Goal: Complete application form

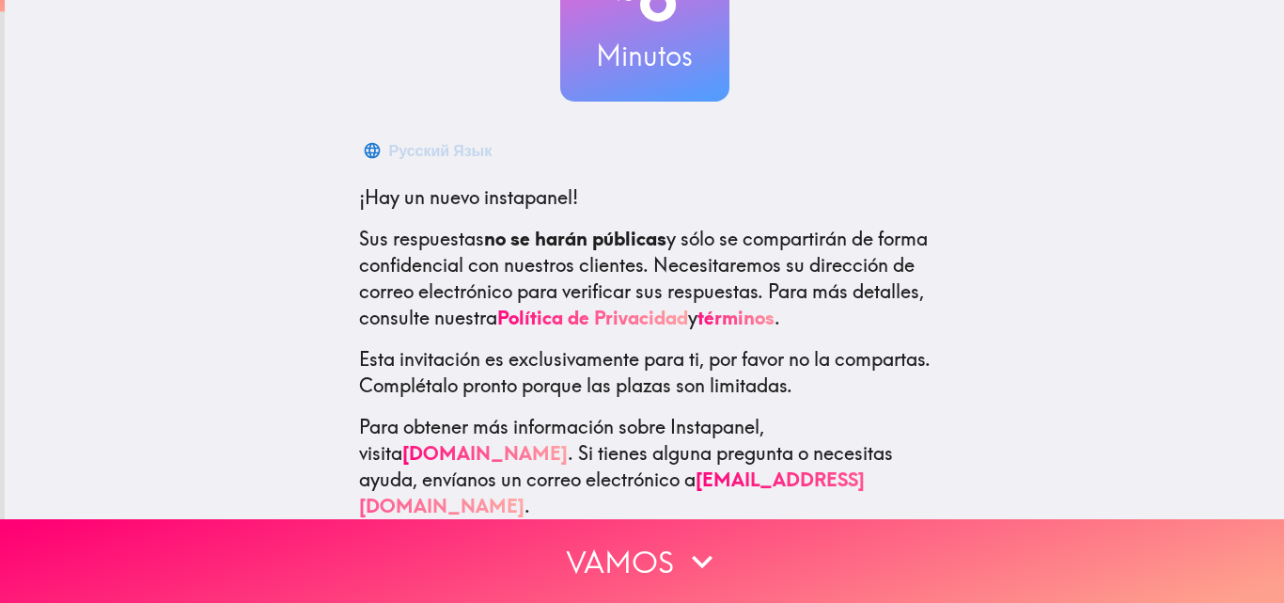
scroll to position [206, 0]
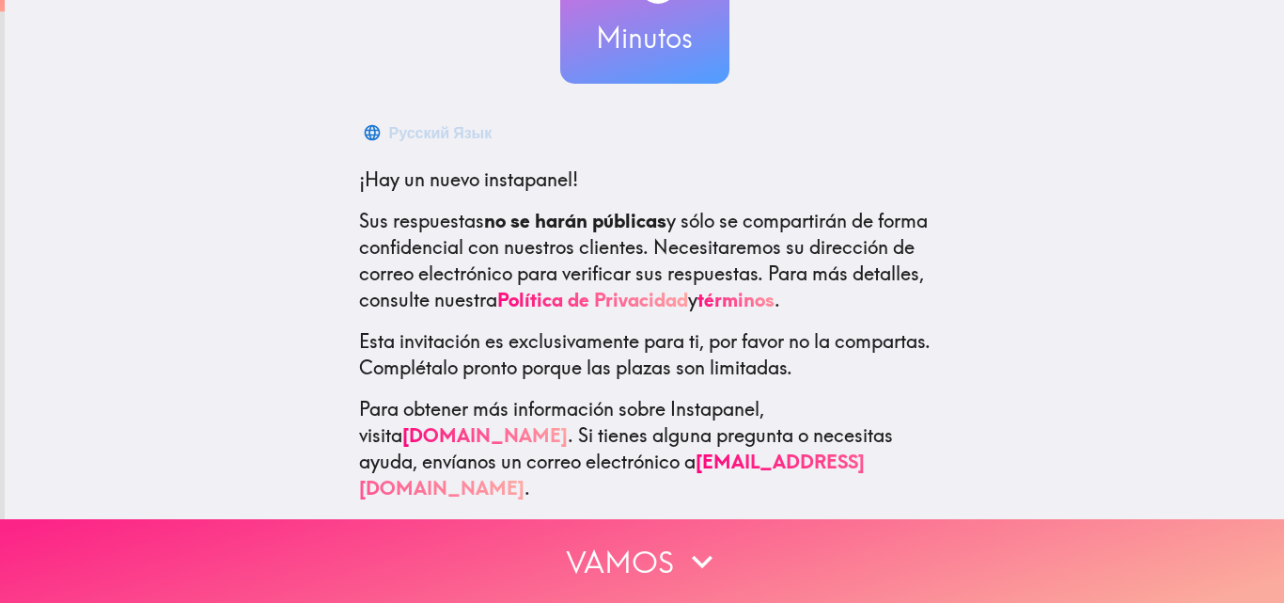
click at [651, 533] on button "Vamos" at bounding box center [642, 561] width 1284 height 84
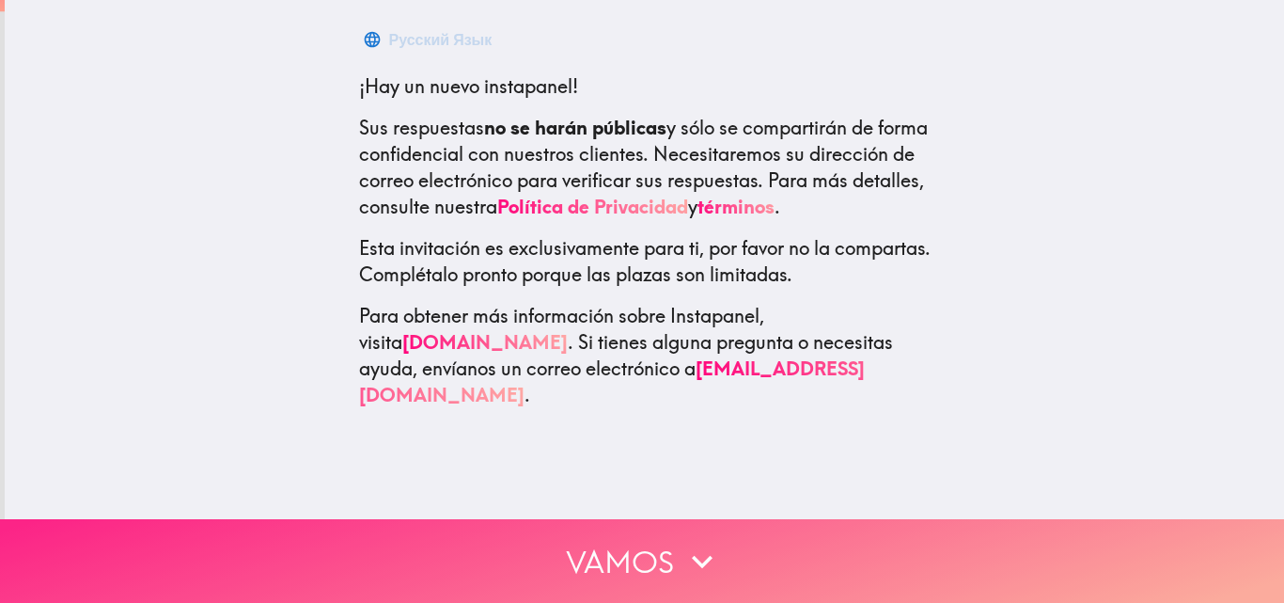
scroll to position [0, 0]
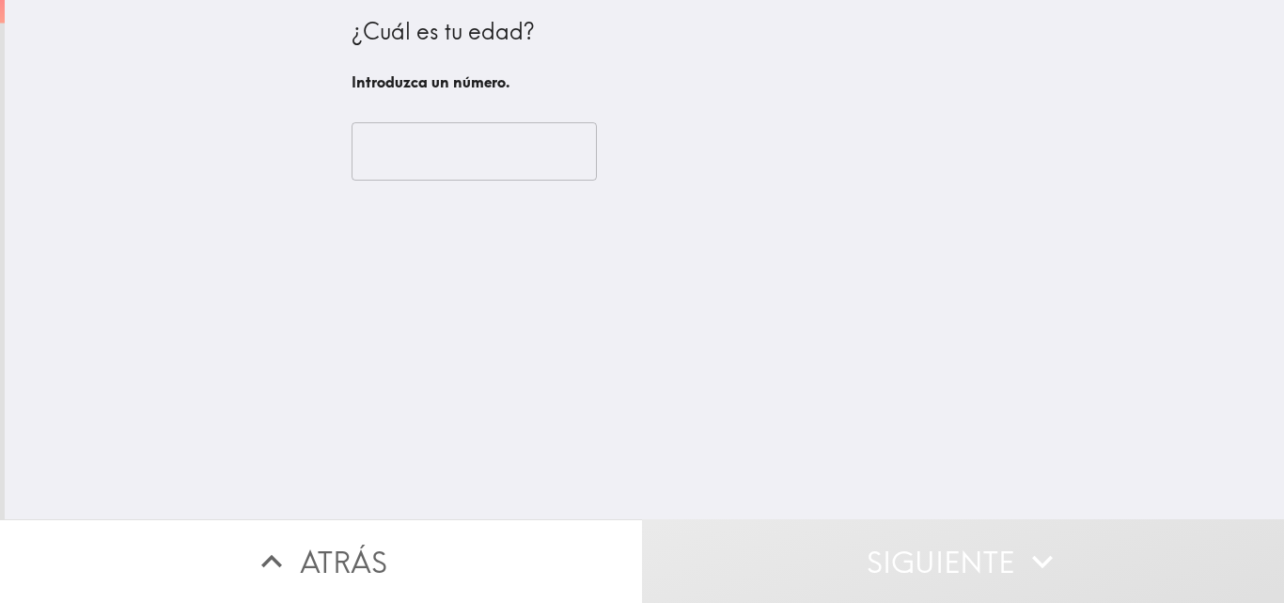
click at [479, 131] on input "number" at bounding box center [474, 151] width 245 height 58
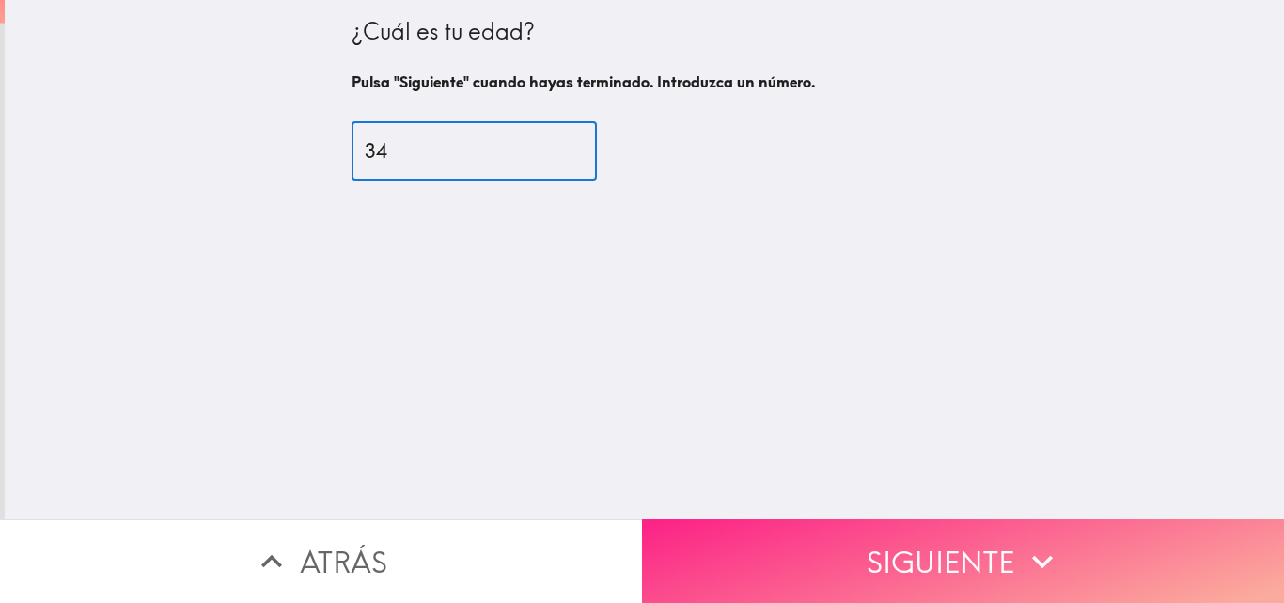
type input "34"
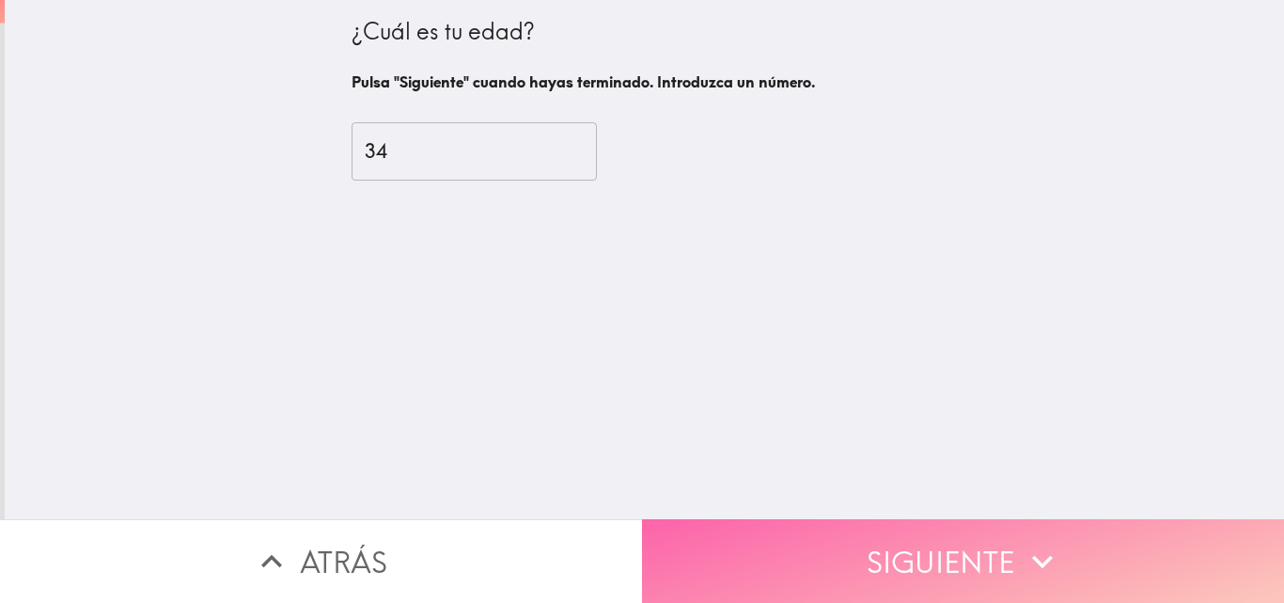
click at [866, 538] on button "Siguiente" at bounding box center [963, 561] width 642 height 84
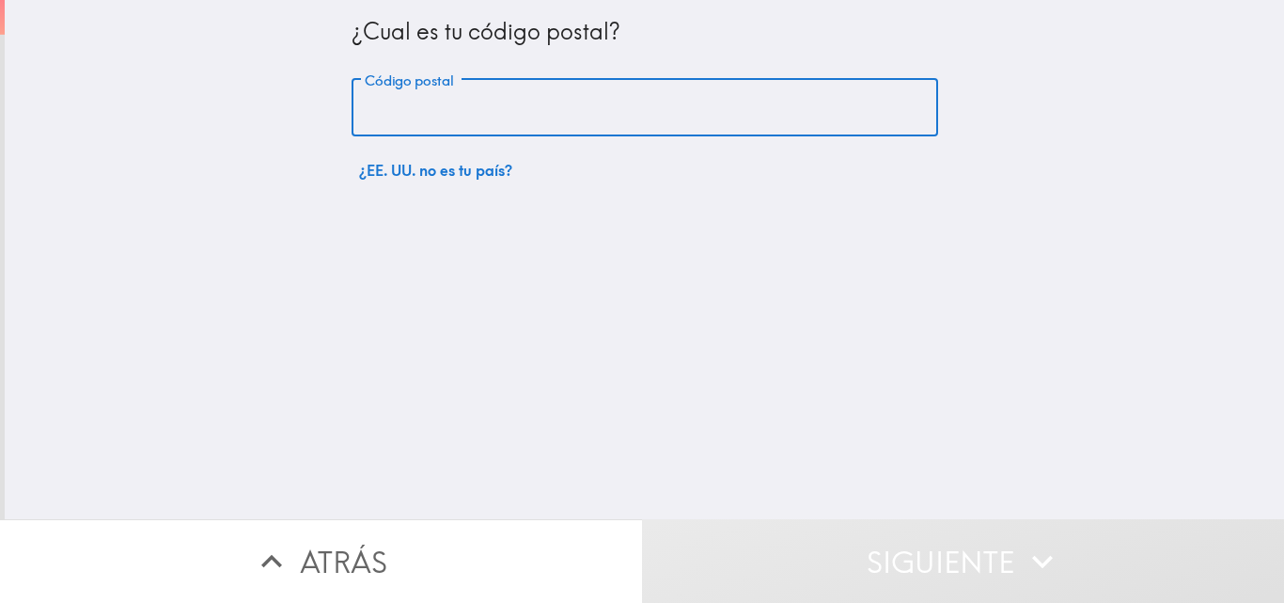
click at [450, 121] on input "Código postal" at bounding box center [645, 108] width 587 height 58
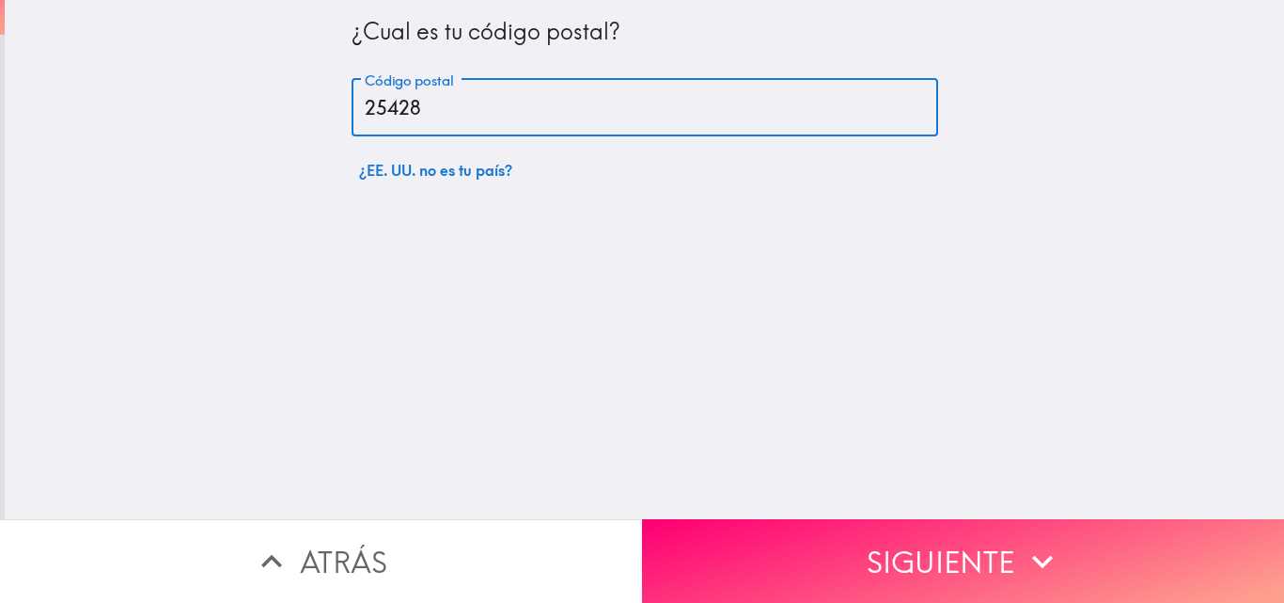
type input "25428"
click at [902, 531] on button "Siguiente" at bounding box center [963, 561] width 642 height 84
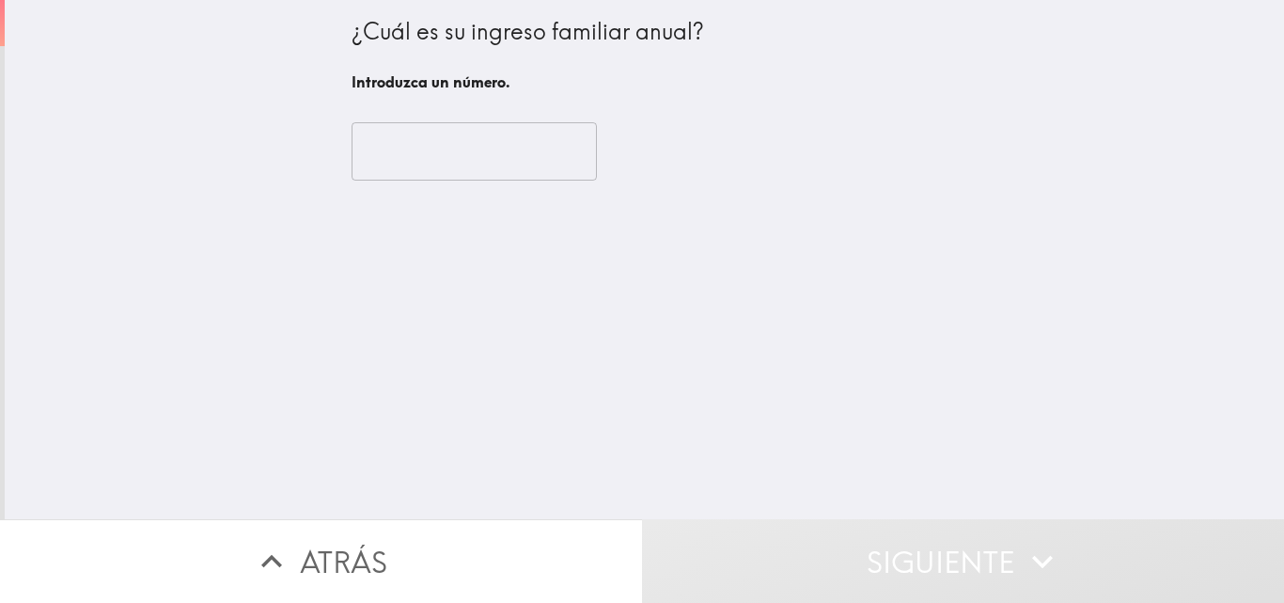
click at [454, 133] on input "number" at bounding box center [474, 151] width 245 height 58
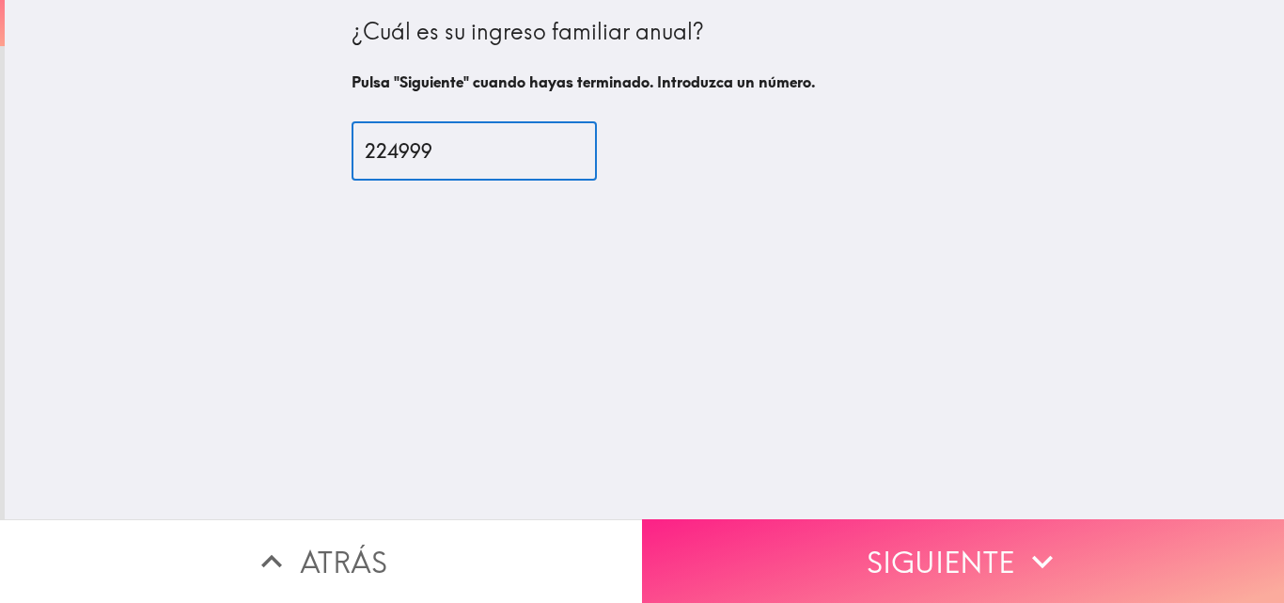
type input "224999"
click at [899, 522] on button "Siguiente" at bounding box center [963, 561] width 642 height 84
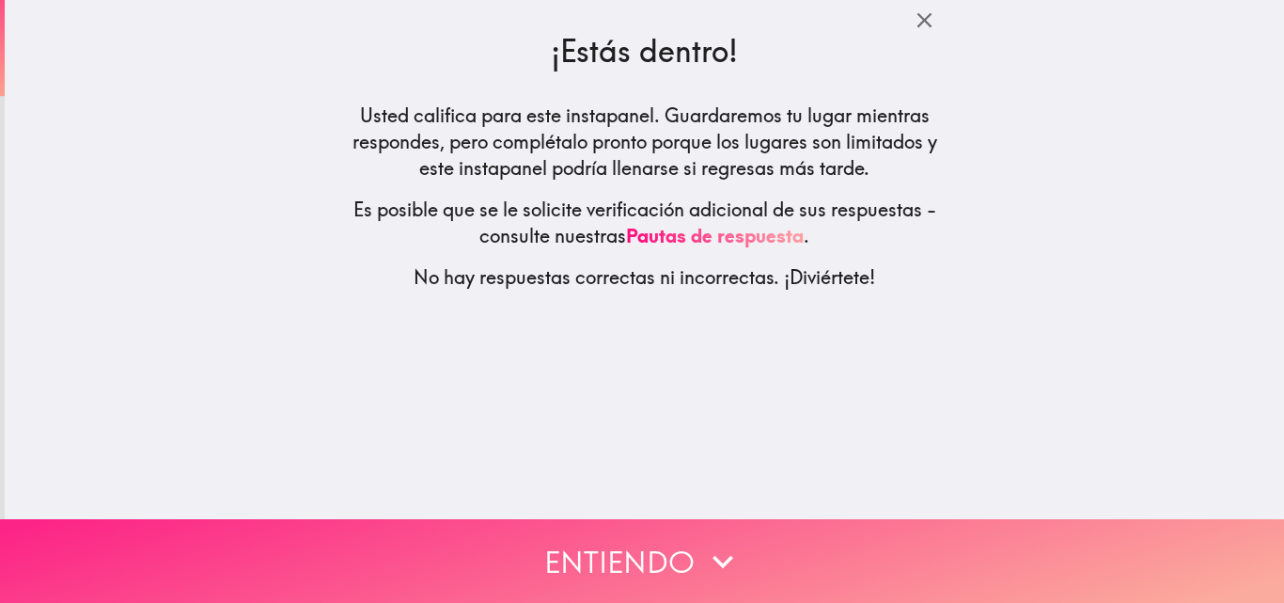
click at [723, 541] on icon "button" at bounding box center [722, 561] width 41 height 41
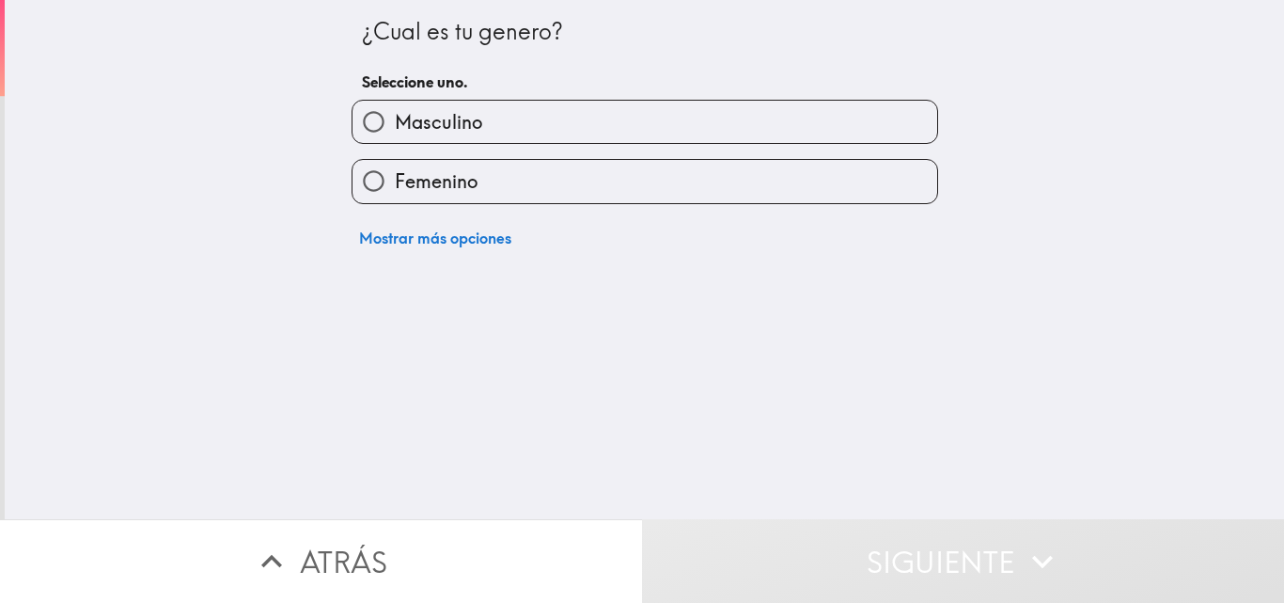
click at [431, 122] on span "Masculino" at bounding box center [438, 122] width 87 height 26
click at [395, 122] on input "Masculino" at bounding box center [374, 122] width 42 height 42
radio input "true"
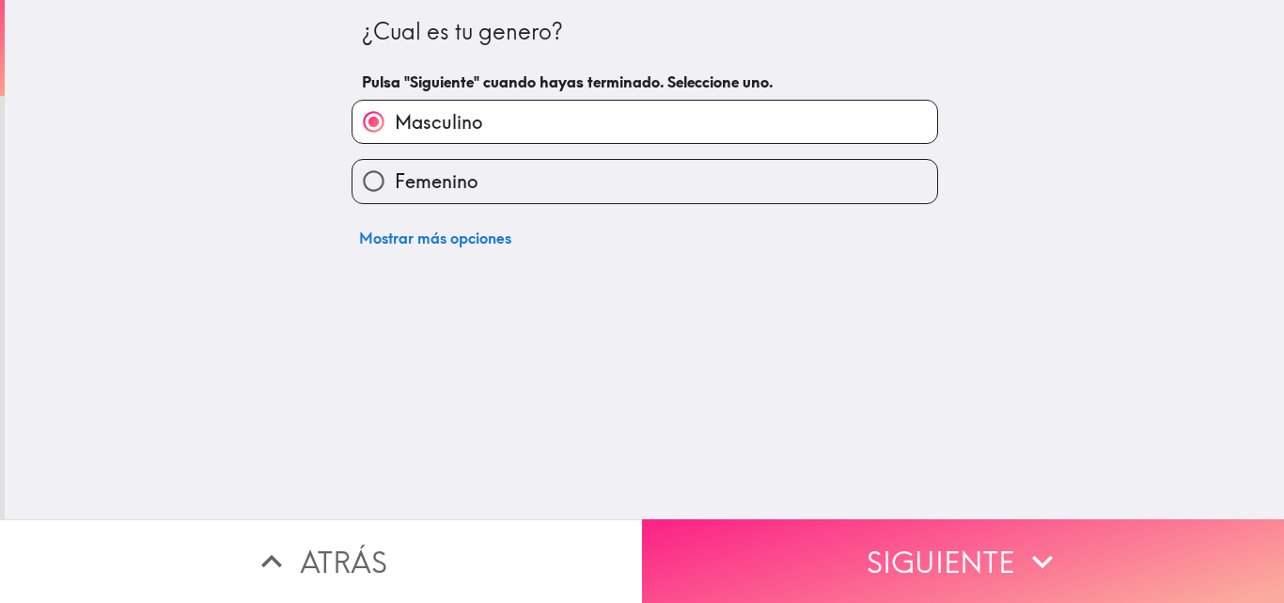
click at [812, 553] on button "Siguiente" at bounding box center [963, 561] width 642 height 84
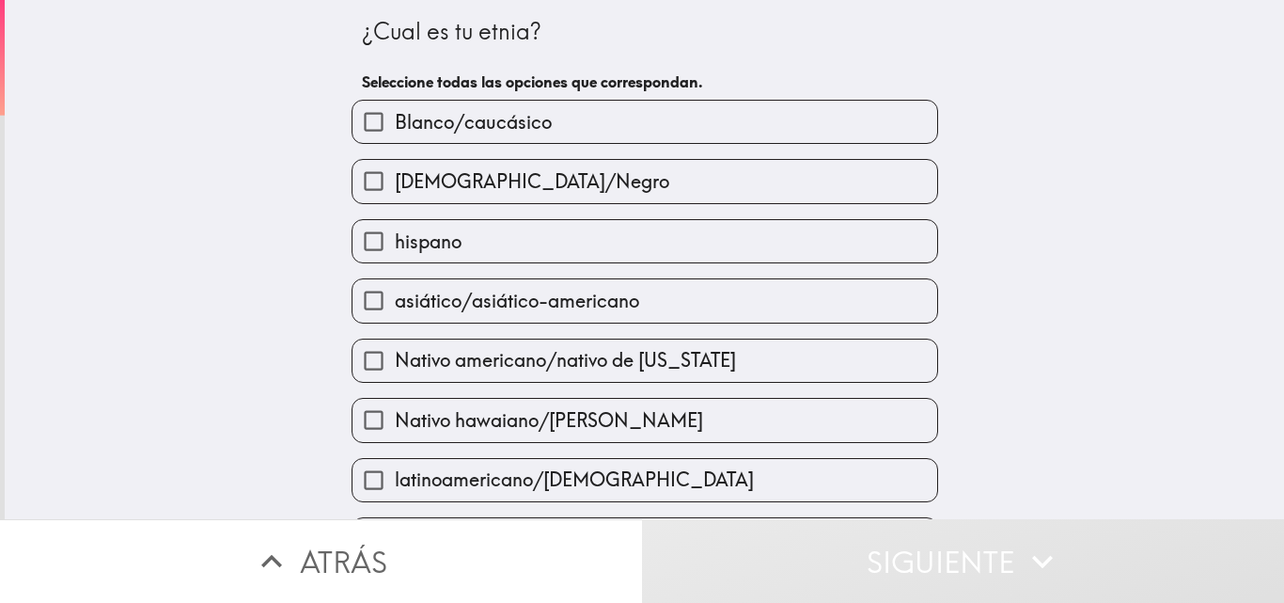
click at [467, 125] on span "Blanco/caucásico" at bounding box center [473, 122] width 157 height 26
click at [395, 125] on input "Blanco/caucásico" at bounding box center [374, 122] width 42 height 42
checkbox input "true"
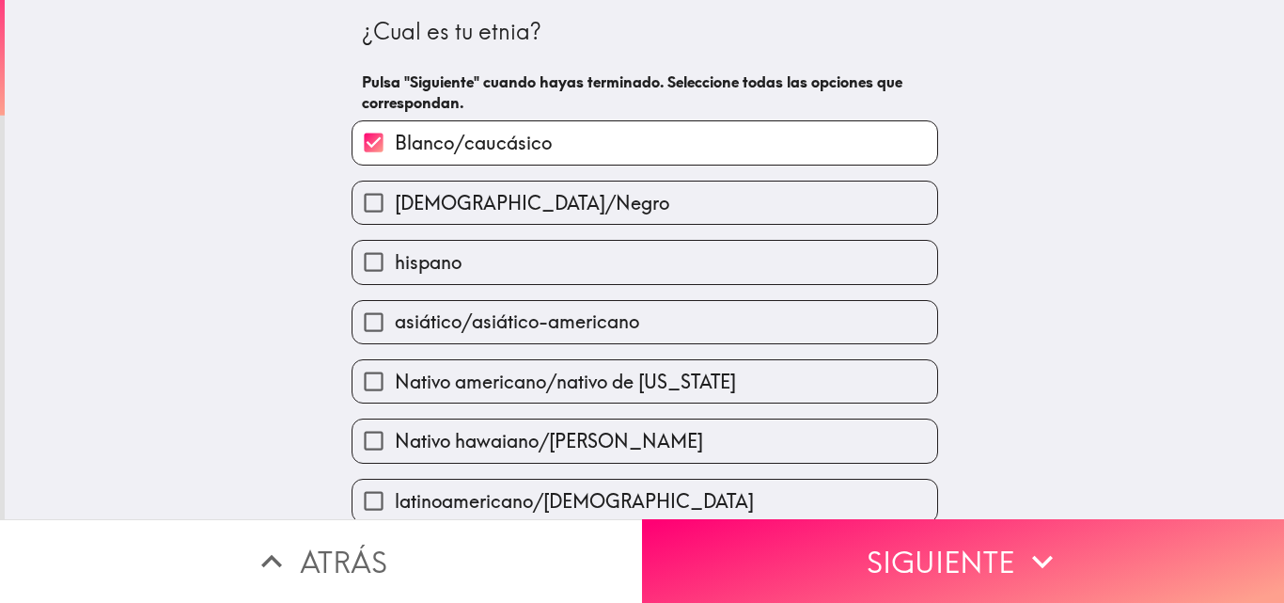
scroll to position [282, 0]
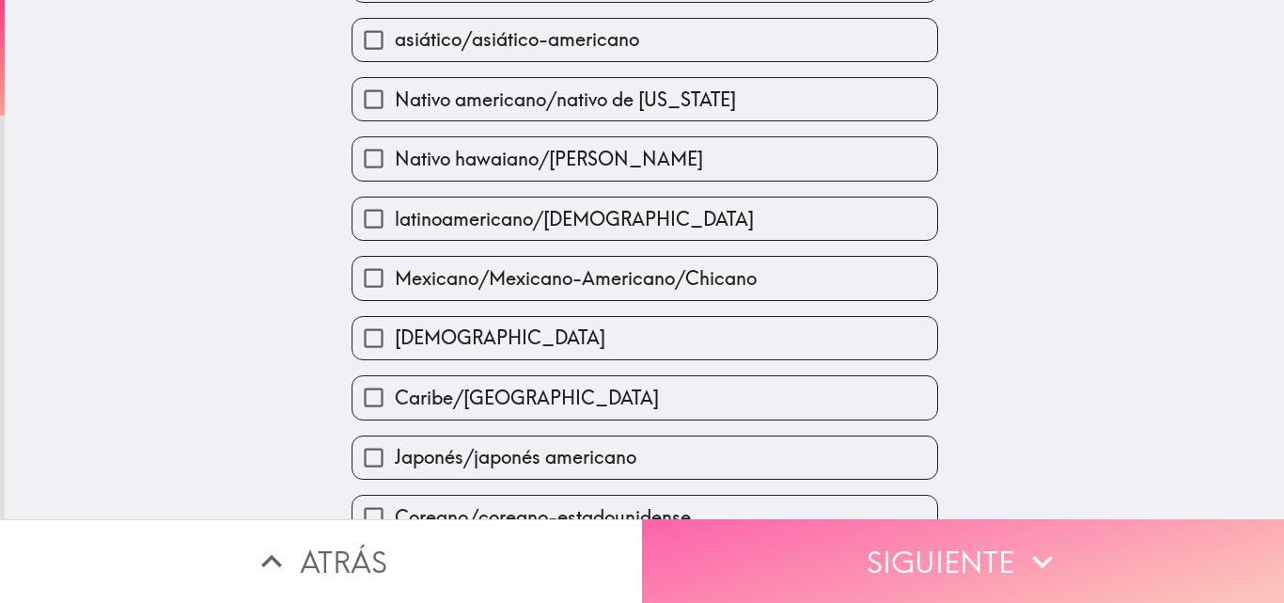
click at [877, 556] on button "Siguiente" at bounding box center [963, 561] width 642 height 84
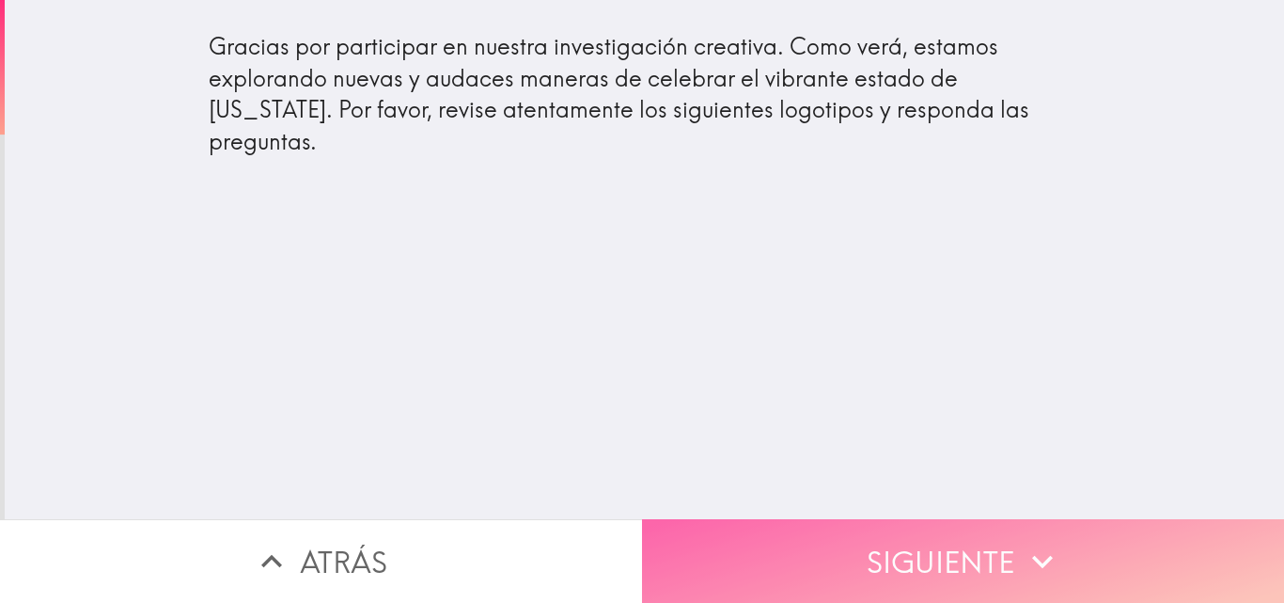
click at [875, 555] on button "Siguiente" at bounding box center [963, 561] width 642 height 84
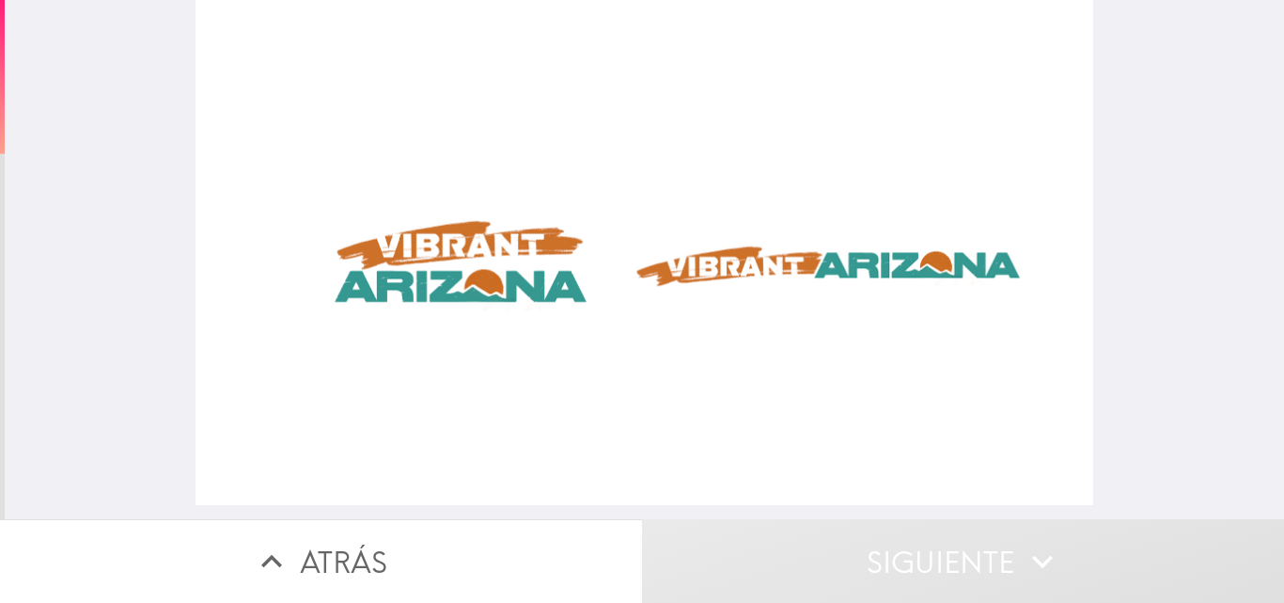
click at [421, 269] on div at bounding box center [645, 252] width 898 height 505
click at [754, 268] on div at bounding box center [645, 252] width 898 height 505
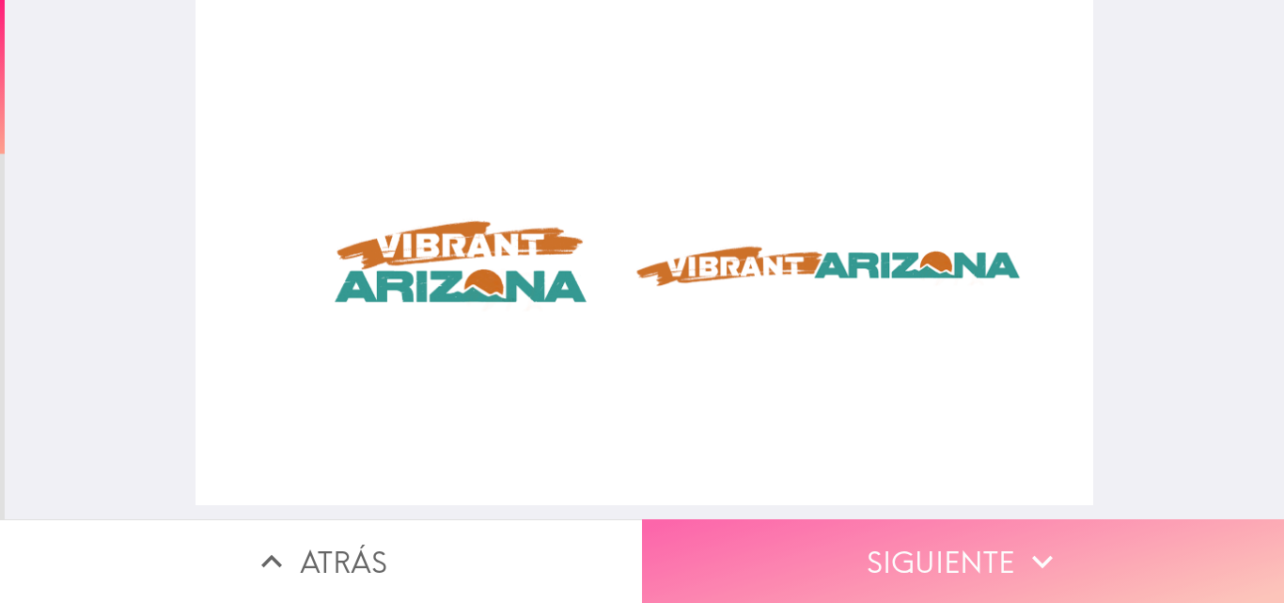
click at [903, 562] on button "Siguiente" at bounding box center [963, 561] width 642 height 84
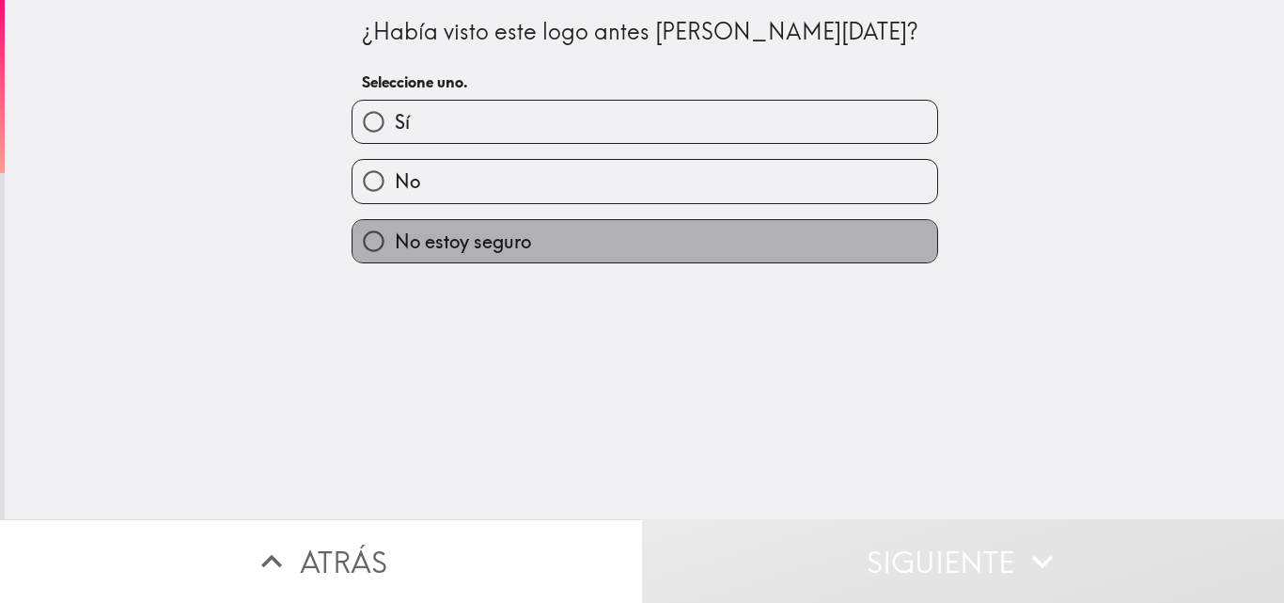
click at [462, 241] on span "No estoy seguro" at bounding box center [463, 241] width 136 height 26
click at [395, 241] on input "No estoy seguro" at bounding box center [374, 241] width 42 height 42
radio input "true"
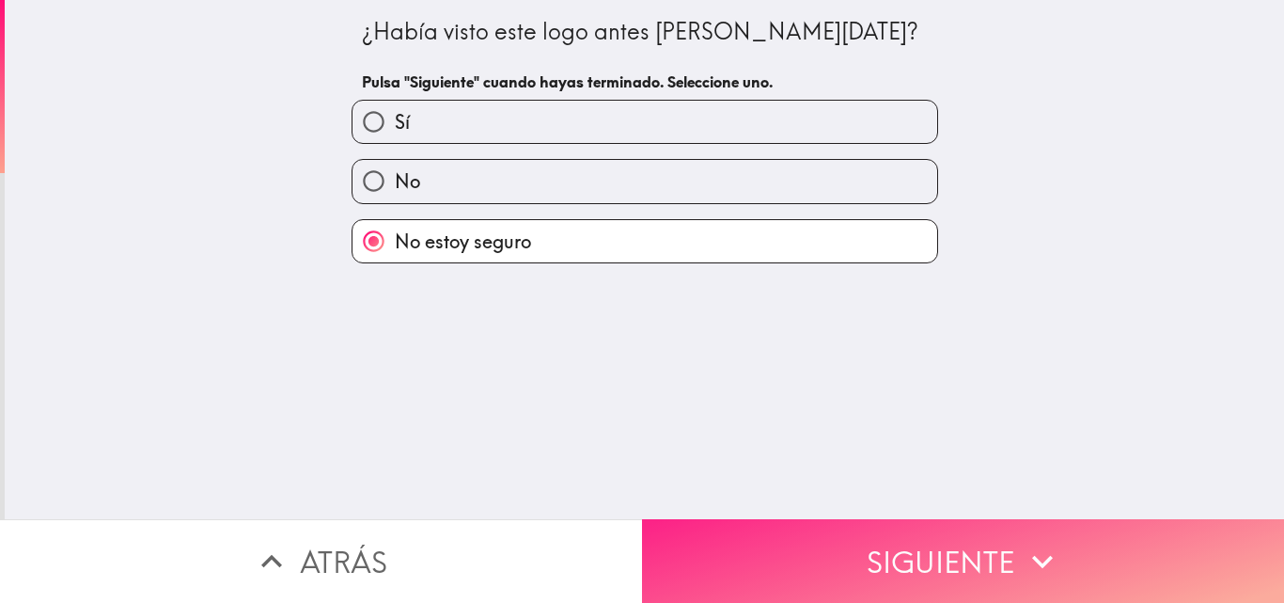
click at [895, 560] on button "Siguiente" at bounding box center [963, 561] width 642 height 84
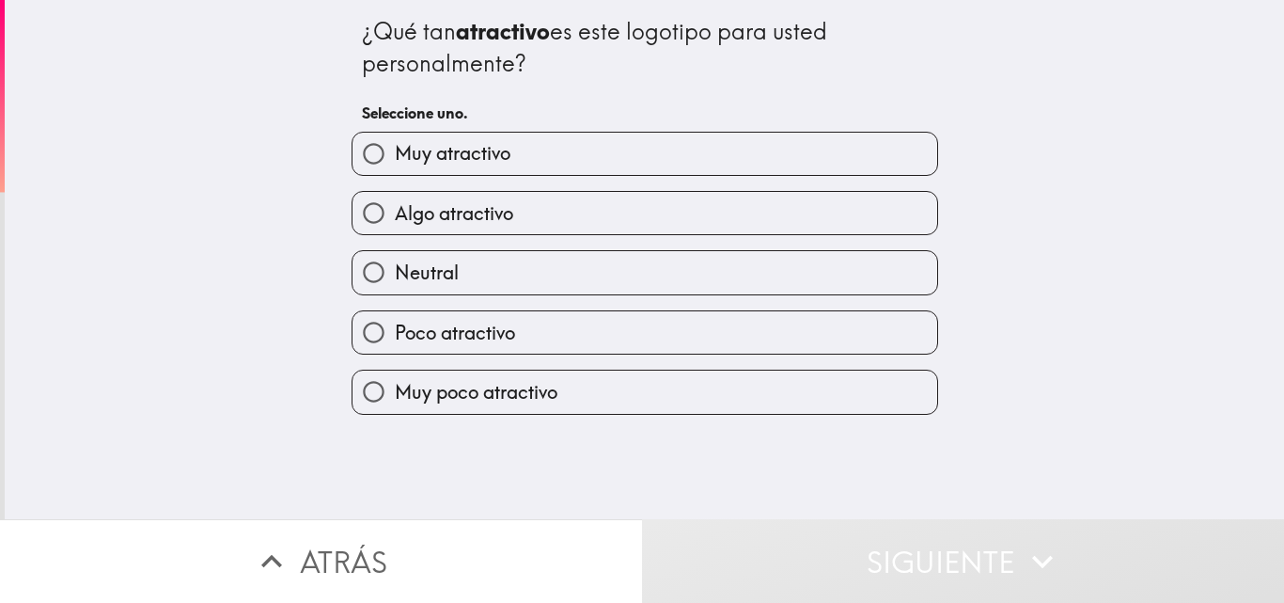
click at [461, 147] on span "Muy atractivo" at bounding box center [453, 153] width 116 height 26
click at [395, 147] on input "Muy atractivo" at bounding box center [374, 154] width 42 height 42
radio input "true"
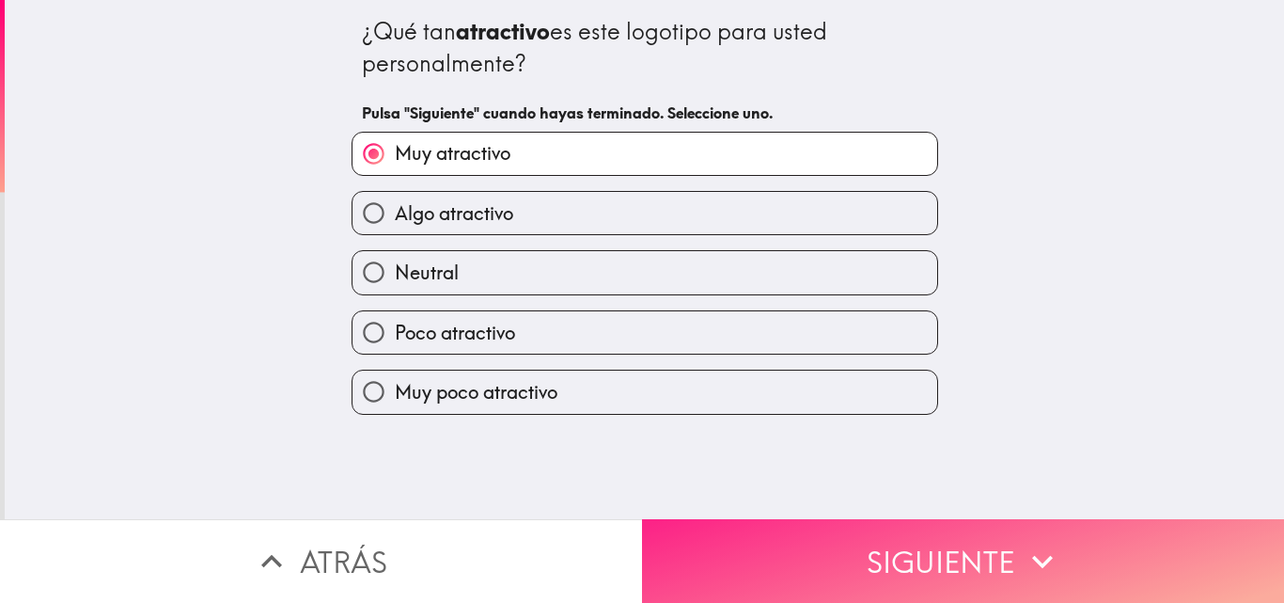
click at [859, 521] on button "Siguiente" at bounding box center [963, 561] width 642 height 84
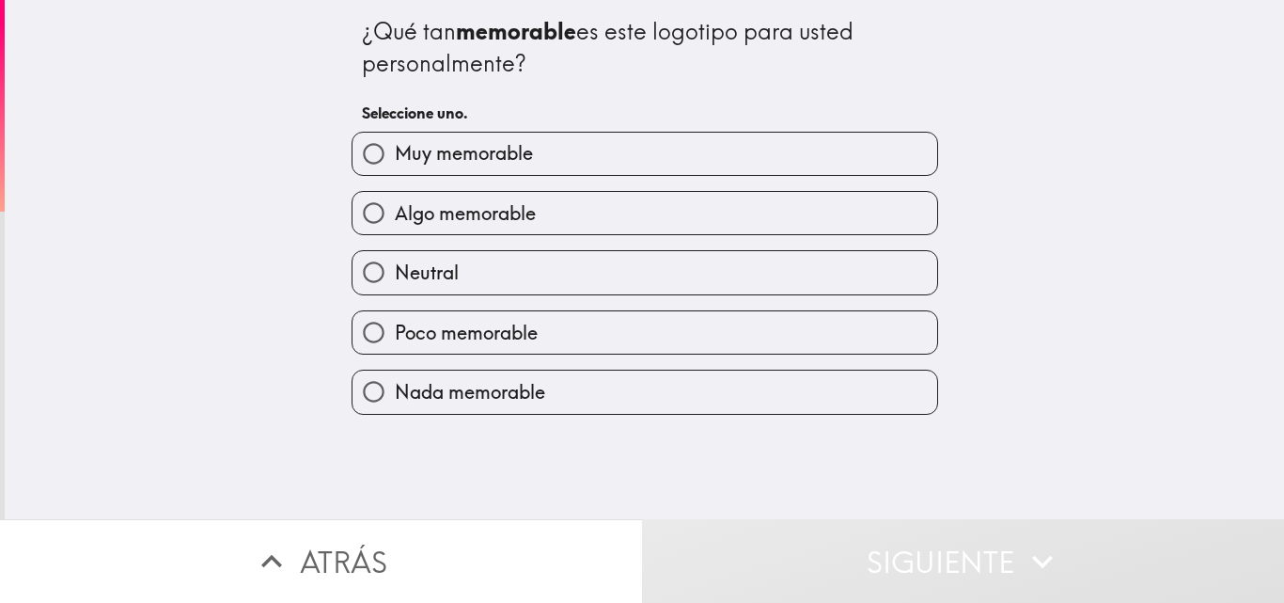
click at [495, 223] on span "Algo memorable" at bounding box center [465, 213] width 141 height 26
click at [395, 223] on input "Algo memorable" at bounding box center [374, 213] width 42 height 42
radio input "true"
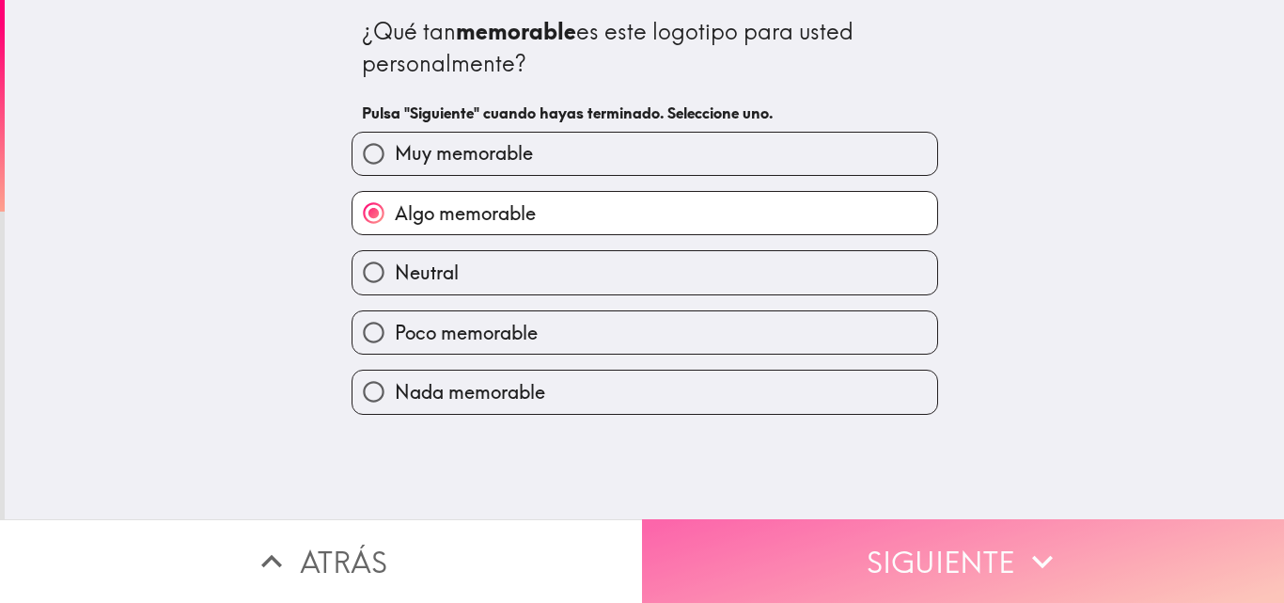
drag, startPoint x: 817, startPoint y: 510, endPoint x: 828, endPoint y: 543, distance: 34.8
click at [817, 519] on button "Siguiente" at bounding box center [963, 561] width 642 height 84
click at [829, 545] on button "Siguiente" at bounding box center [963, 561] width 642 height 84
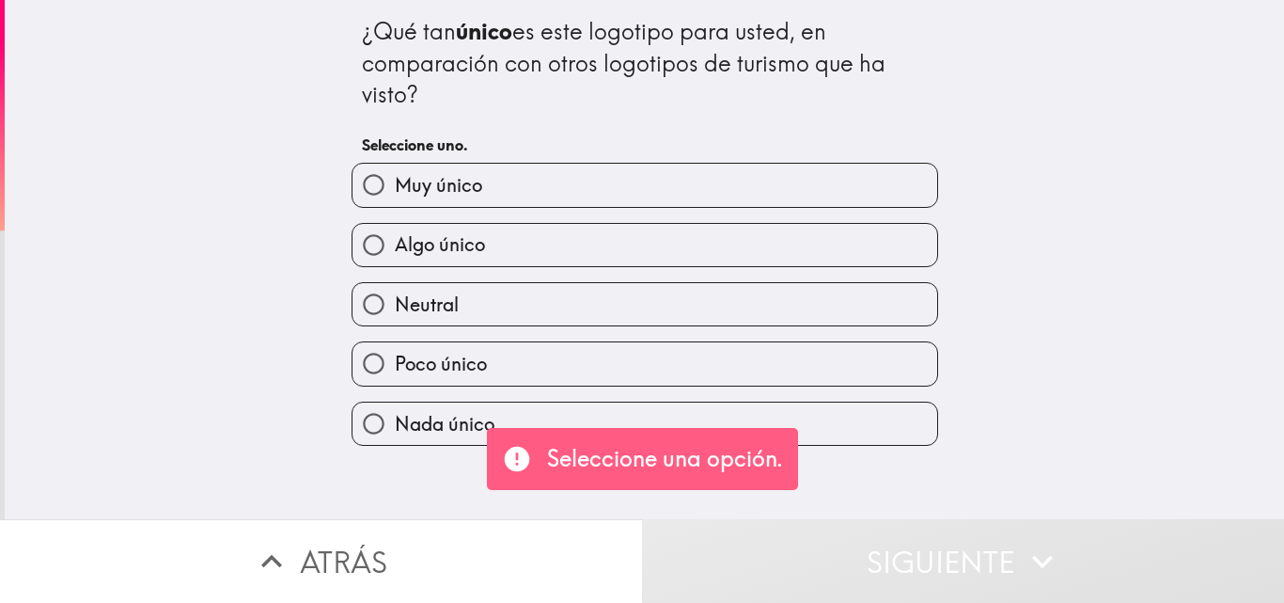
click at [462, 243] on span "Algo único" at bounding box center [440, 244] width 90 height 26
click at [395, 243] on input "Algo único" at bounding box center [374, 245] width 42 height 42
radio input "true"
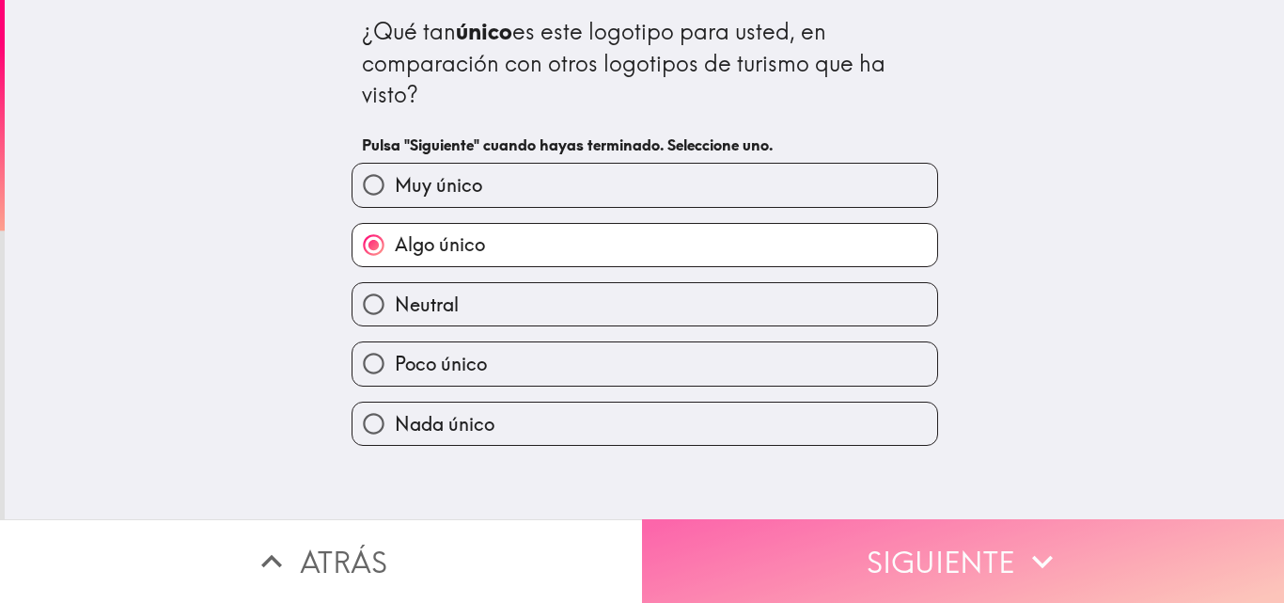
click at [898, 534] on button "Siguiente" at bounding box center [963, 561] width 642 height 84
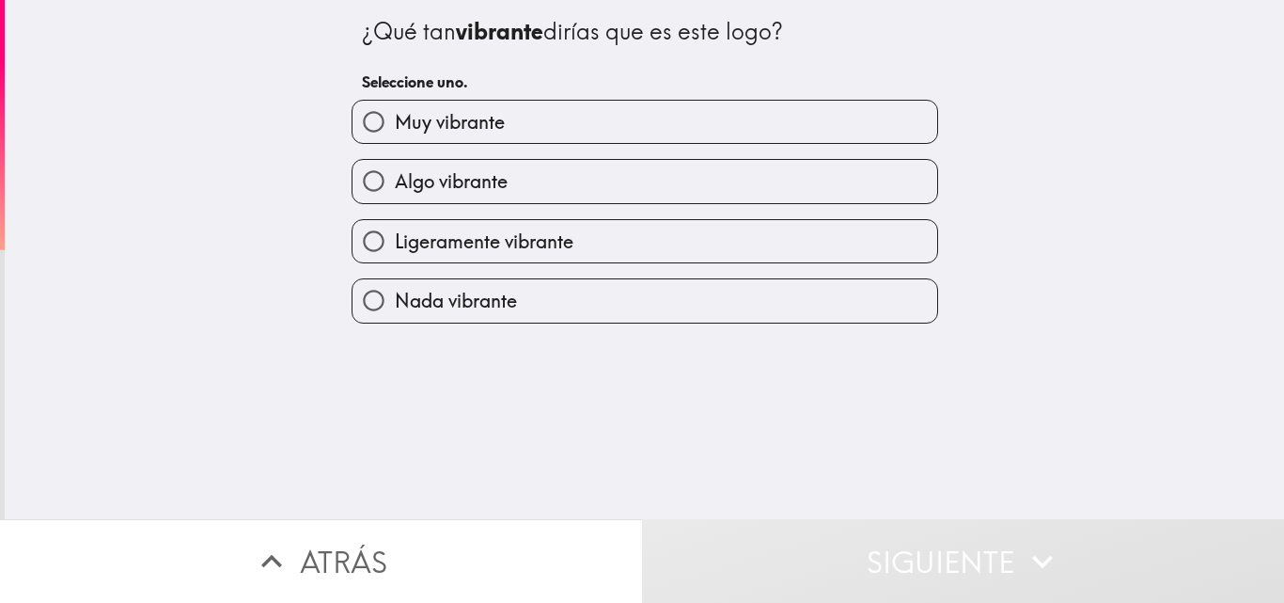
click at [449, 178] on span "Algo vibrante" at bounding box center [451, 181] width 113 height 26
click at [395, 178] on input "Algo vibrante" at bounding box center [374, 181] width 42 height 42
radio input "true"
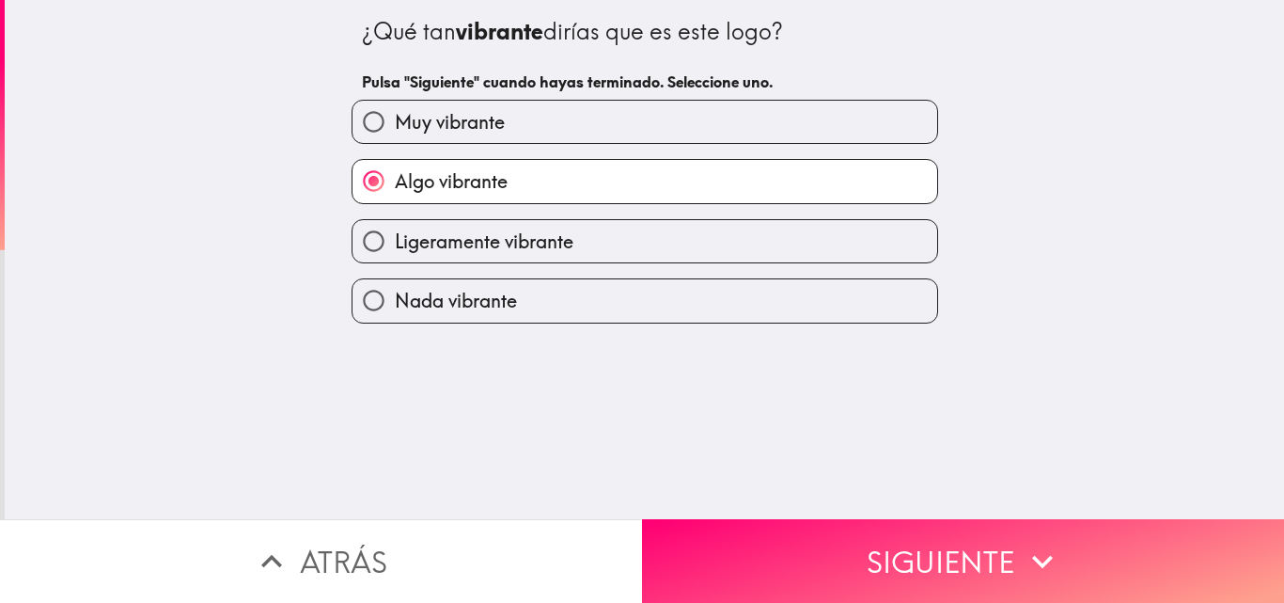
click at [834, 527] on button "Siguiente" at bounding box center [963, 561] width 642 height 84
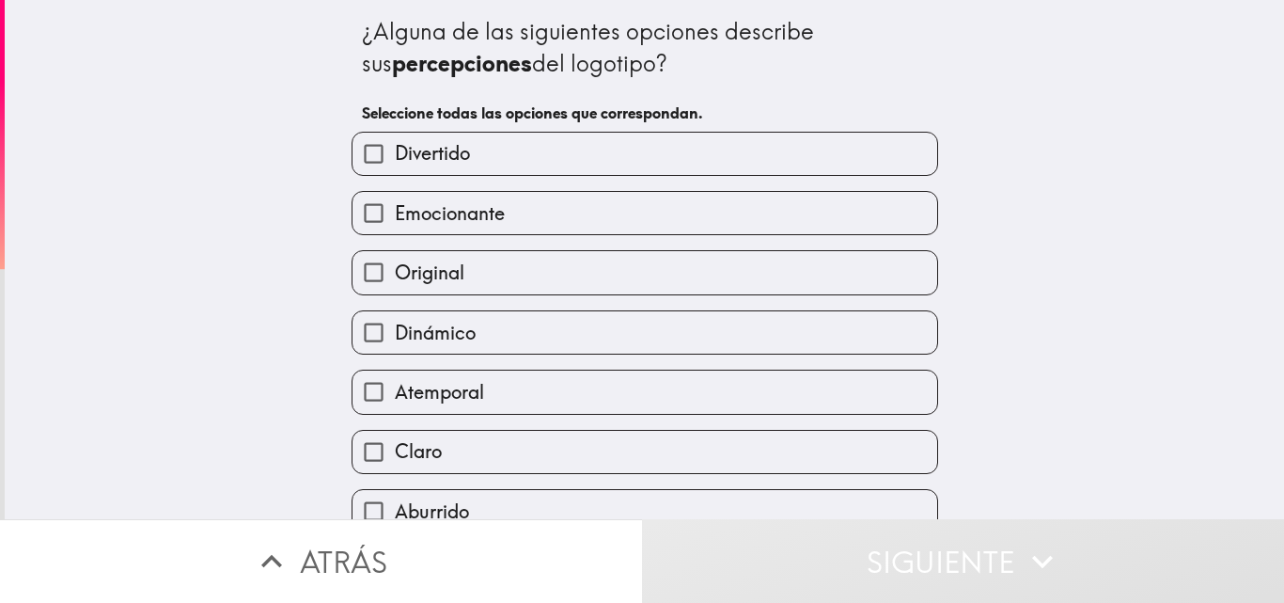
click at [468, 164] on label "Divertido" at bounding box center [645, 154] width 585 height 42
click at [395, 164] on input "Divertido" at bounding box center [374, 154] width 42 height 42
checkbox input "true"
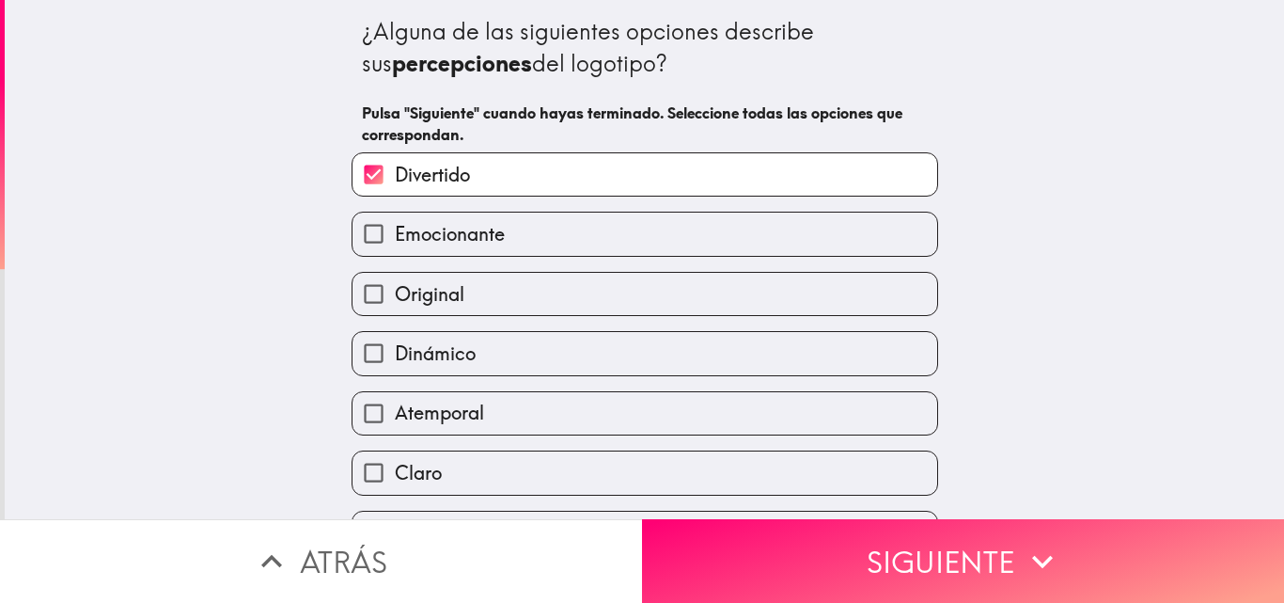
click at [460, 212] on label "Emocionante" at bounding box center [645, 233] width 585 height 42
click at [395, 212] on input "Emocionante" at bounding box center [374, 233] width 42 height 42
checkbox input "true"
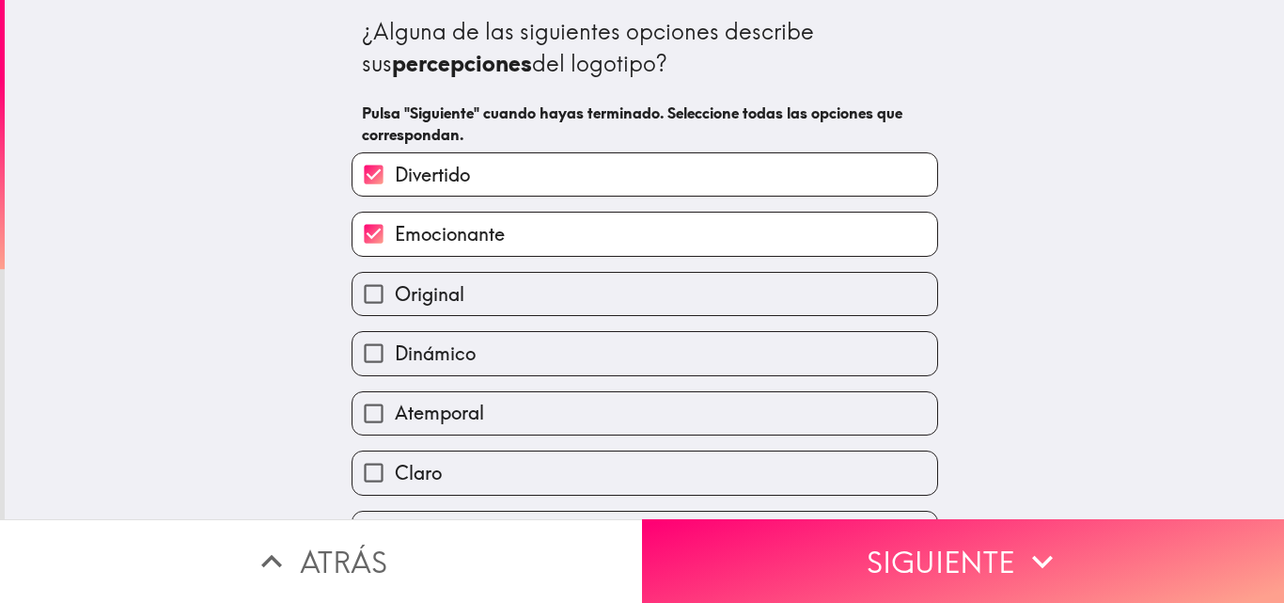
click at [453, 286] on label "Original" at bounding box center [645, 294] width 585 height 42
click at [395, 286] on input "Original" at bounding box center [374, 294] width 42 height 42
checkbox input "true"
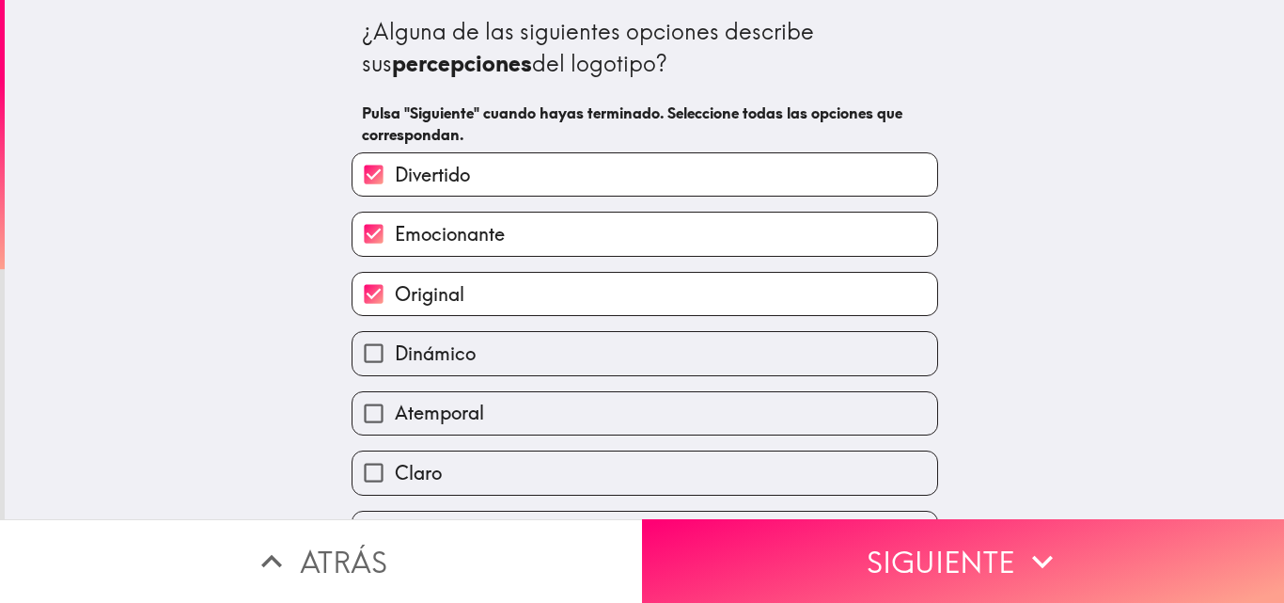
click at [452, 333] on label "Dinámico" at bounding box center [645, 353] width 585 height 42
click at [395, 333] on input "Dinámico" at bounding box center [374, 353] width 42 height 42
checkbox input "true"
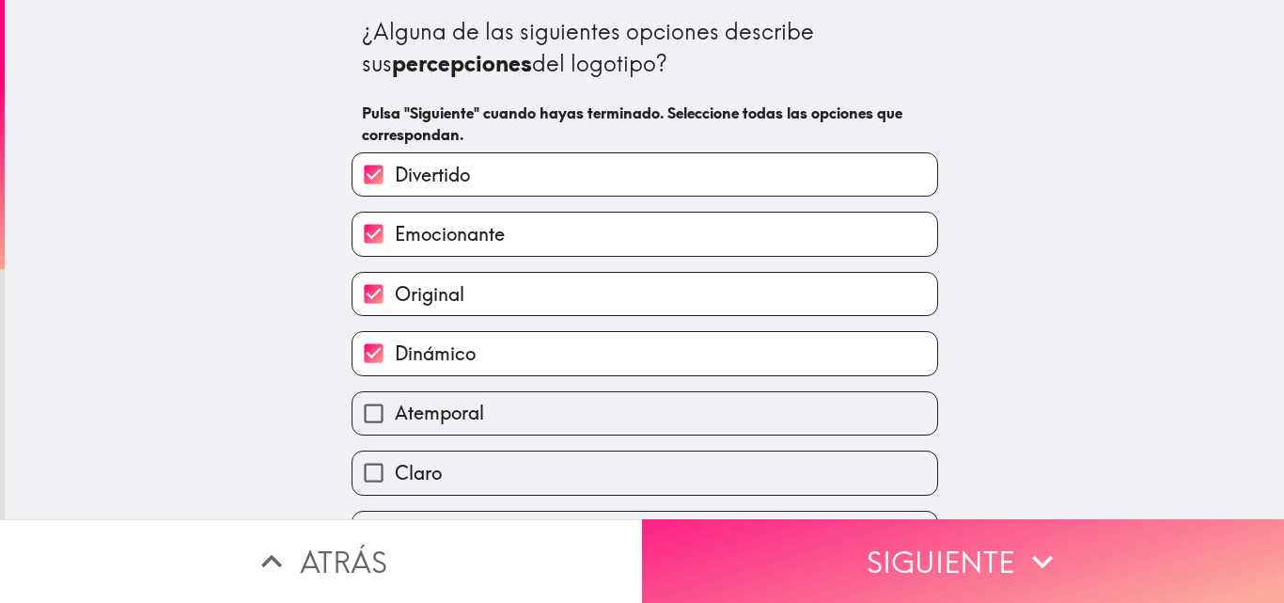
click at [965, 535] on button "Siguiente" at bounding box center [963, 561] width 642 height 84
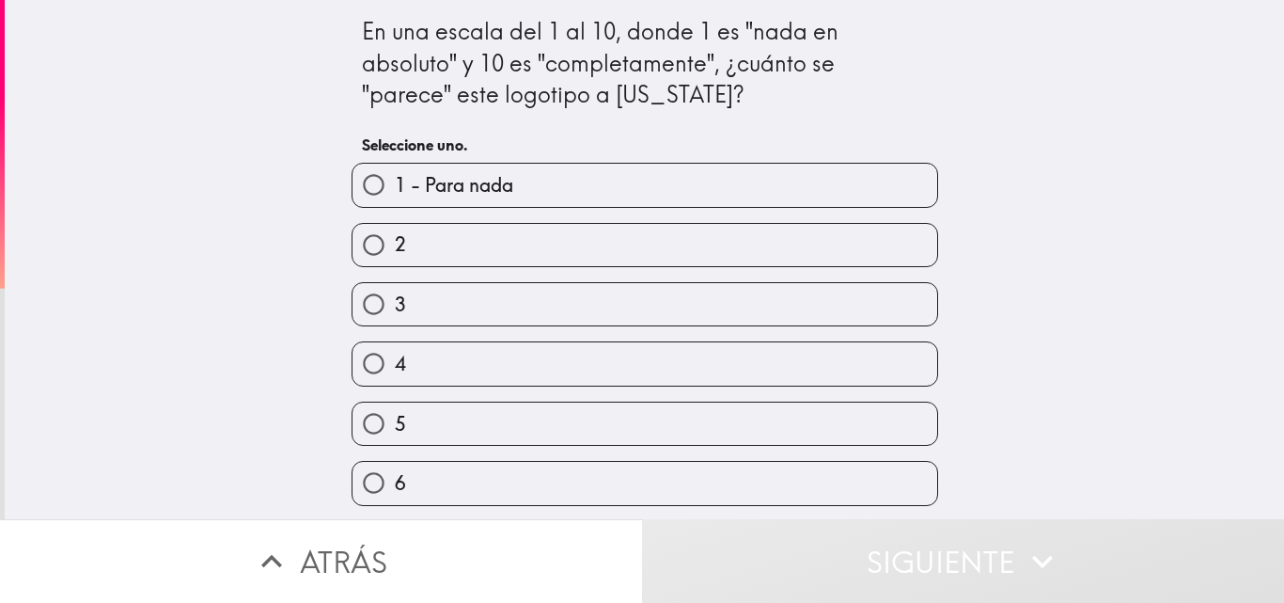
scroll to position [239, 0]
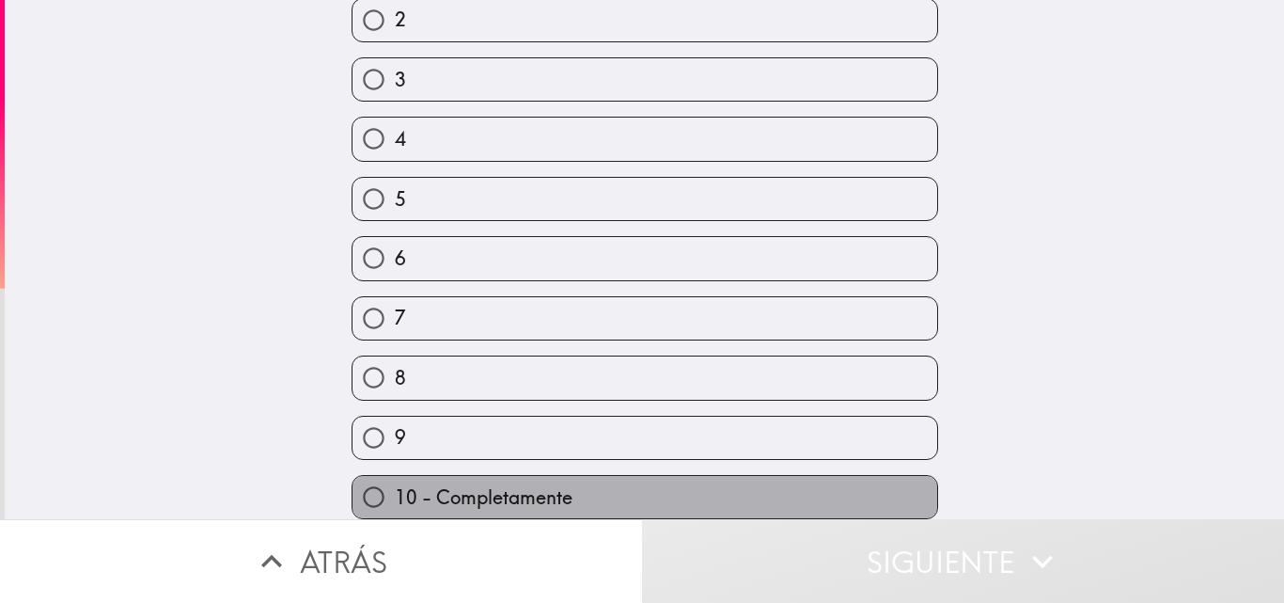
click at [466, 476] on label "10 - Completamente" at bounding box center [645, 497] width 585 height 42
click at [395, 476] on input "10 - Completamente" at bounding box center [374, 497] width 42 height 42
radio input "true"
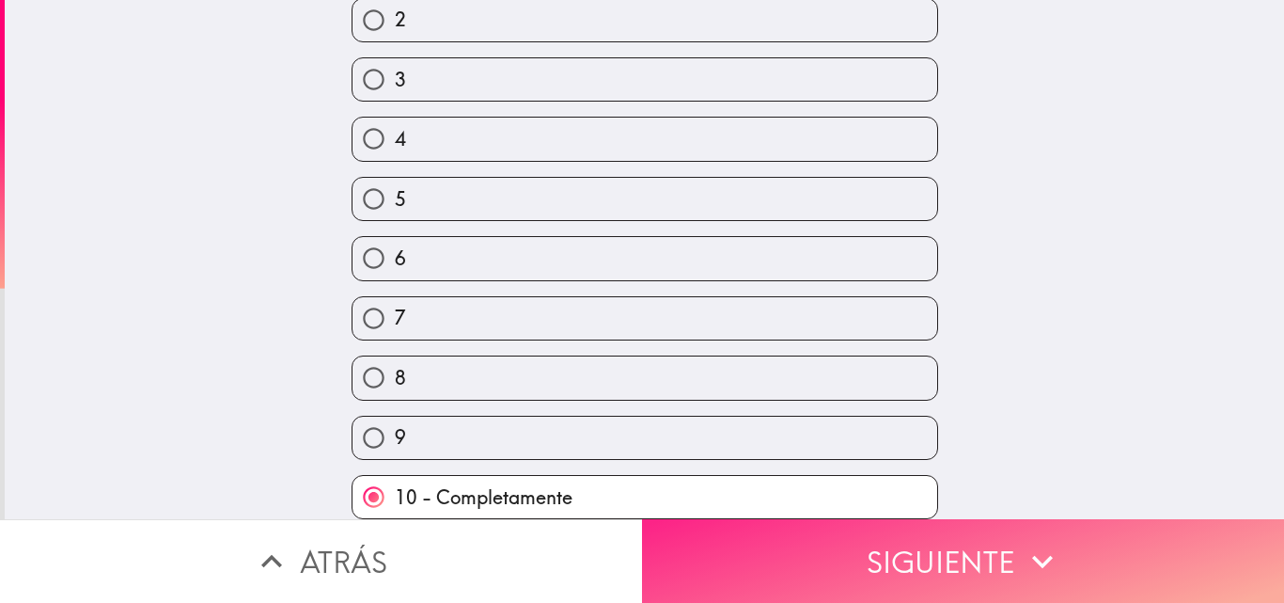
click at [854, 533] on button "Siguiente" at bounding box center [963, 561] width 642 height 84
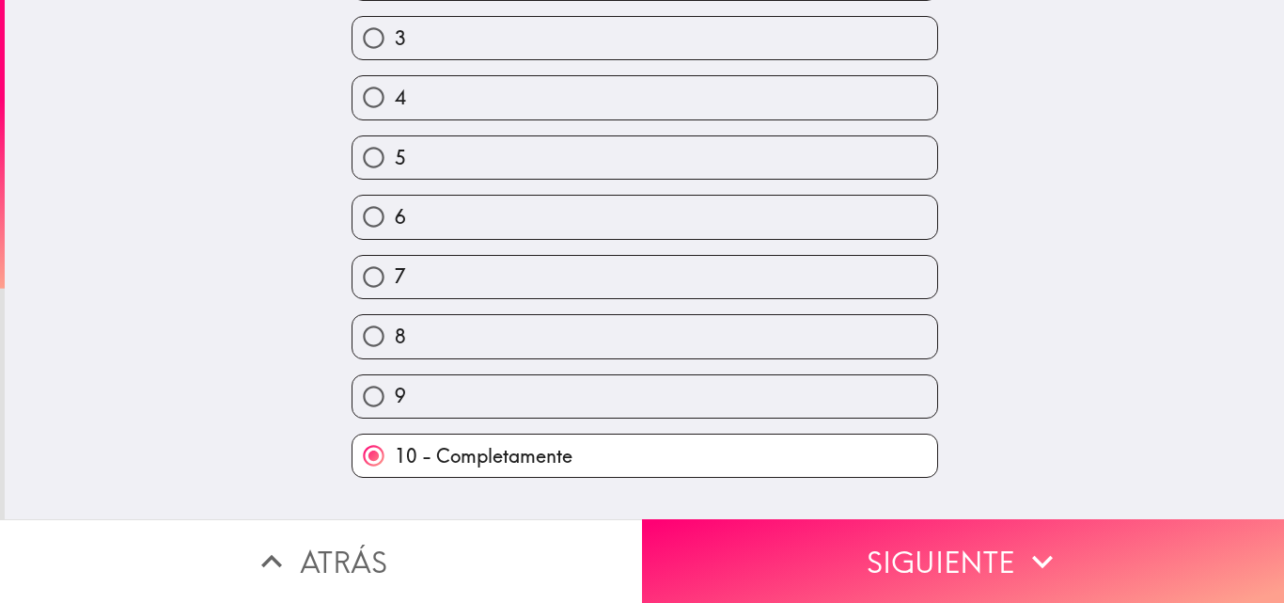
scroll to position [0, 0]
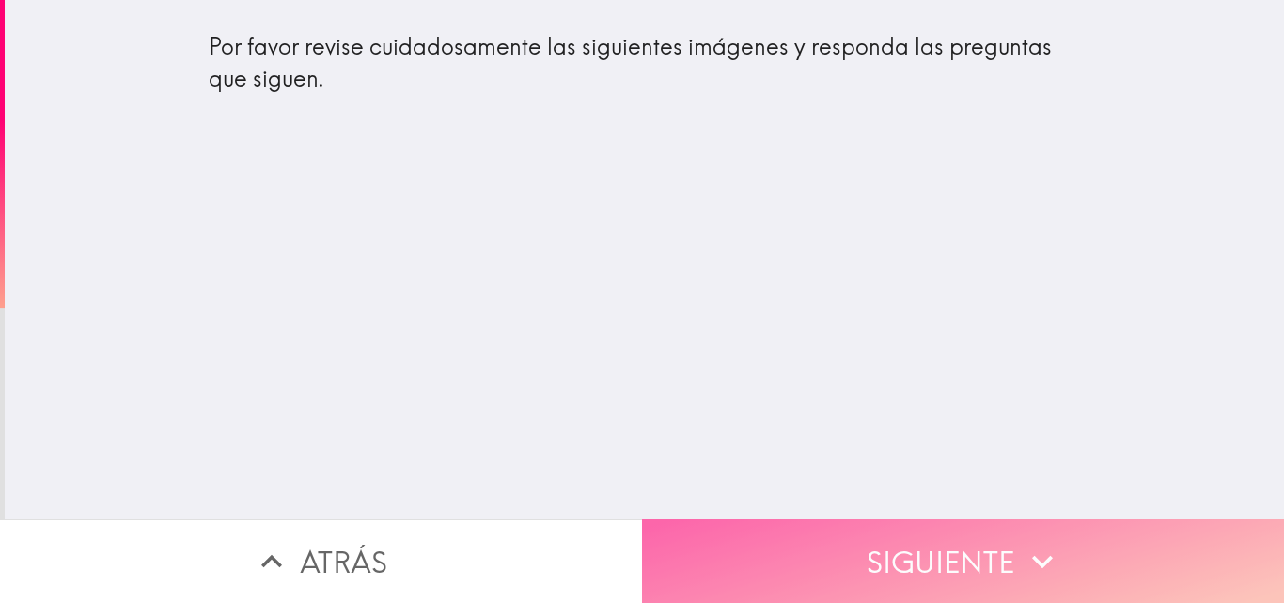
click at [865, 527] on button "Siguiente" at bounding box center [963, 561] width 642 height 84
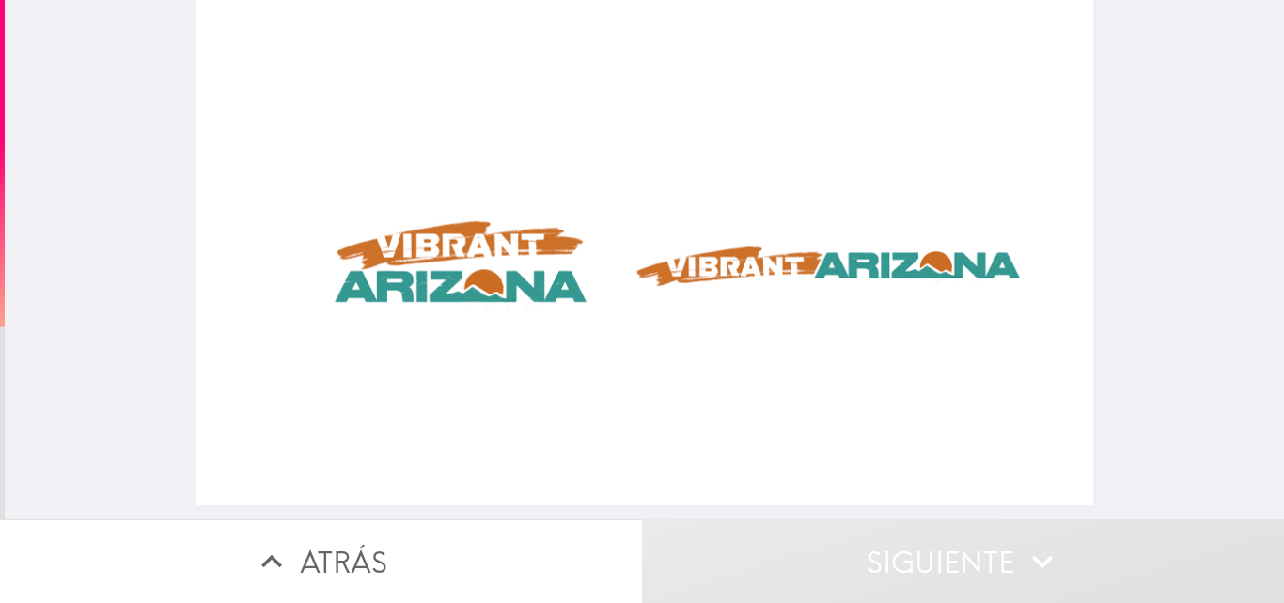
drag, startPoint x: 739, startPoint y: 247, endPoint x: 775, endPoint y: 267, distance: 40.8
click at [740, 247] on div at bounding box center [645, 252] width 898 height 505
click at [776, 269] on div at bounding box center [645, 252] width 898 height 505
click at [326, 269] on div at bounding box center [645, 252] width 898 height 505
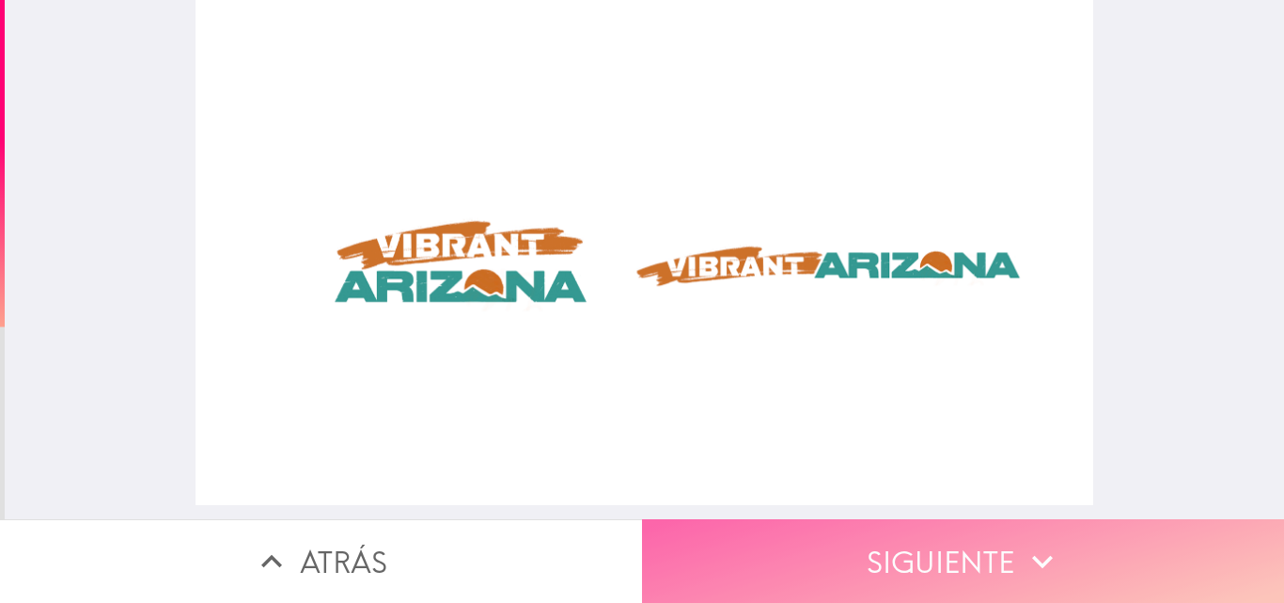
click at [879, 519] on button "Siguiente" at bounding box center [963, 561] width 642 height 84
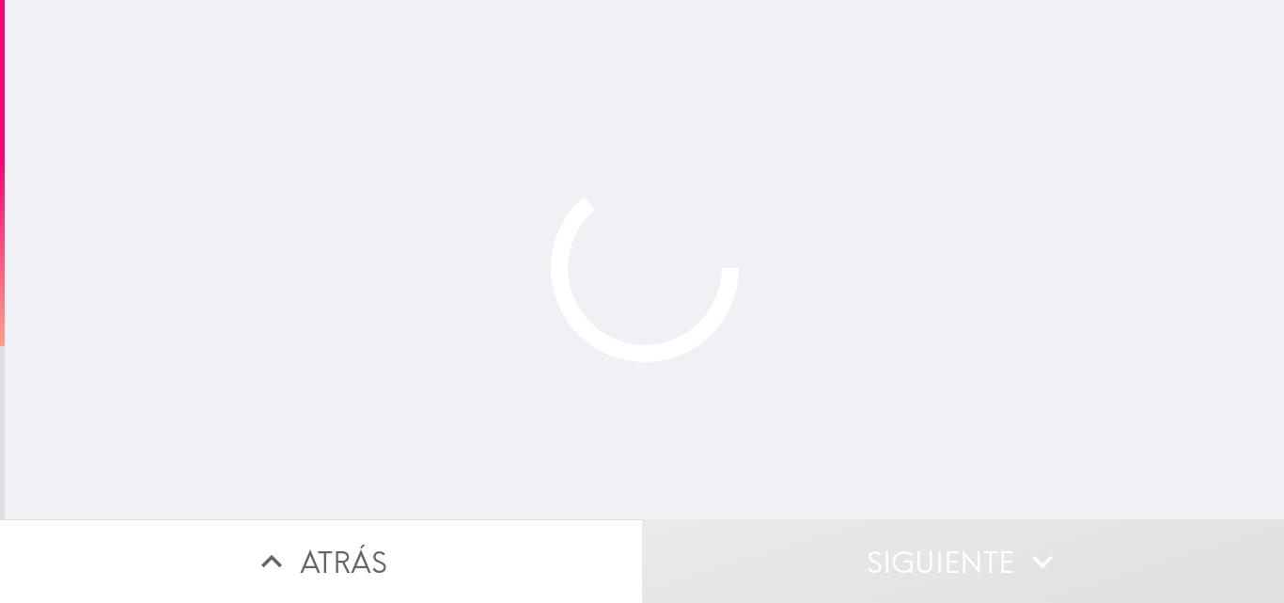
click at [885, 534] on button "Siguiente" at bounding box center [963, 561] width 642 height 84
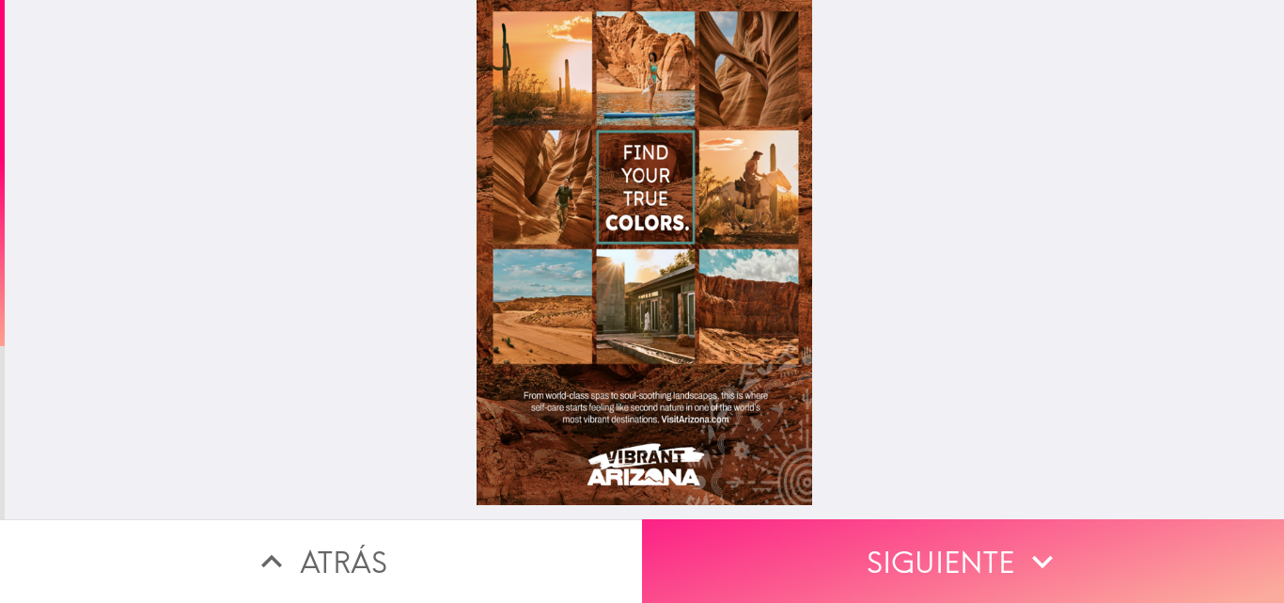
click at [905, 563] on button "Siguiente" at bounding box center [963, 561] width 642 height 84
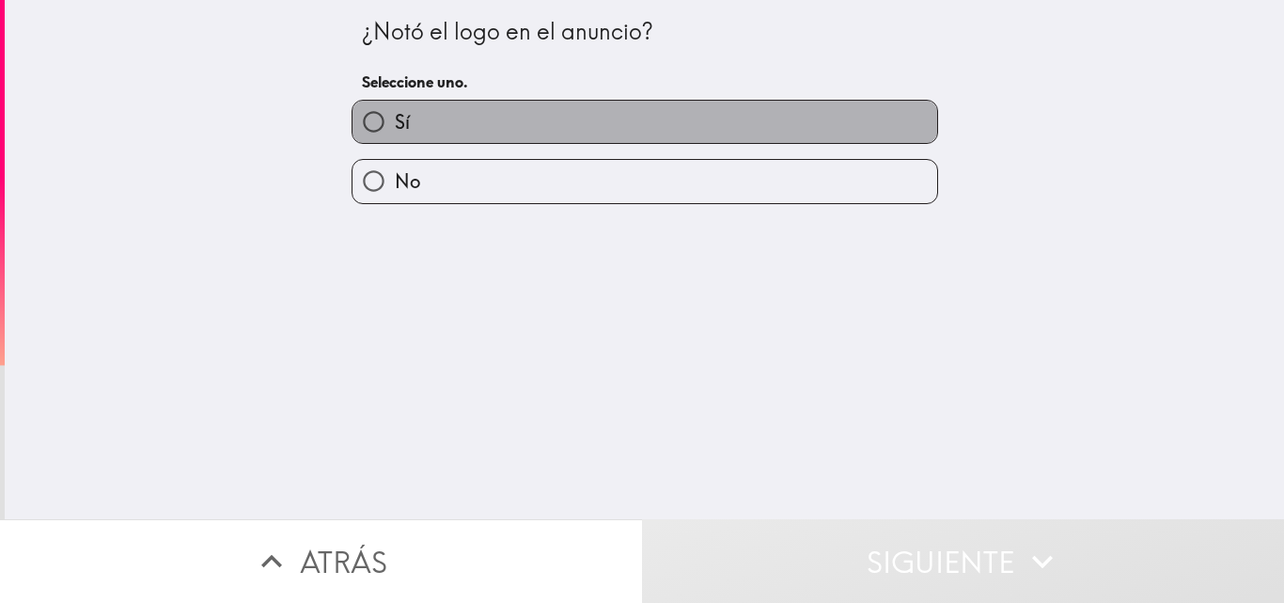
click at [544, 130] on label "Sí" at bounding box center [645, 122] width 585 height 42
click at [395, 130] on input "Sí" at bounding box center [374, 122] width 42 height 42
radio input "true"
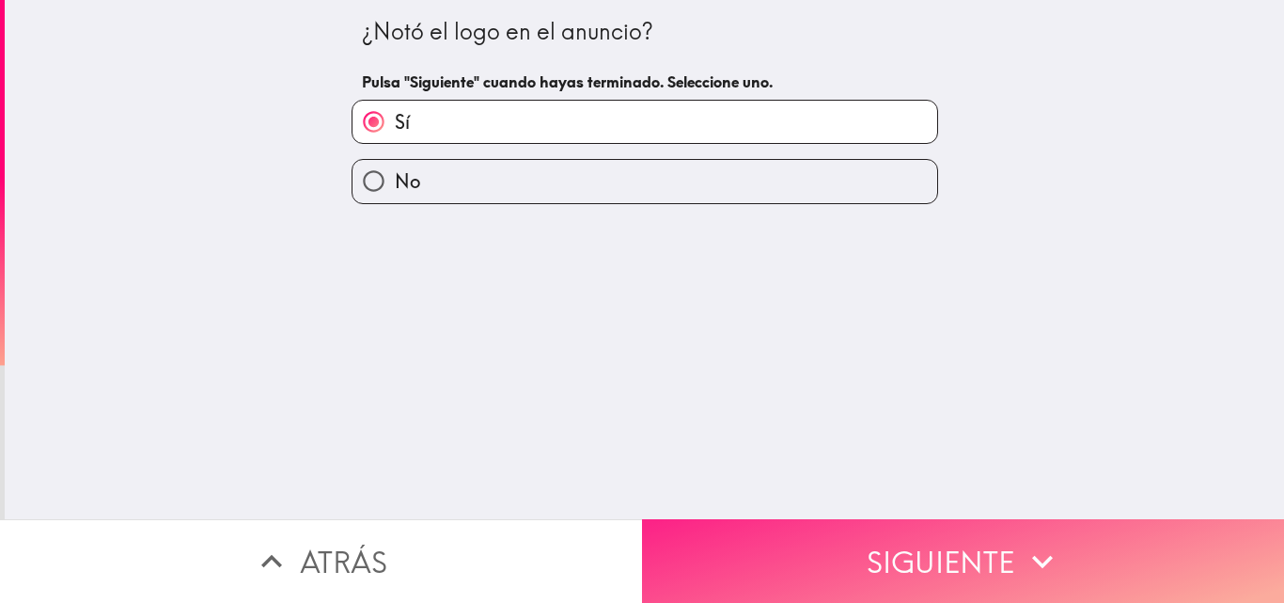
click at [830, 548] on button "Siguiente" at bounding box center [963, 561] width 642 height 84
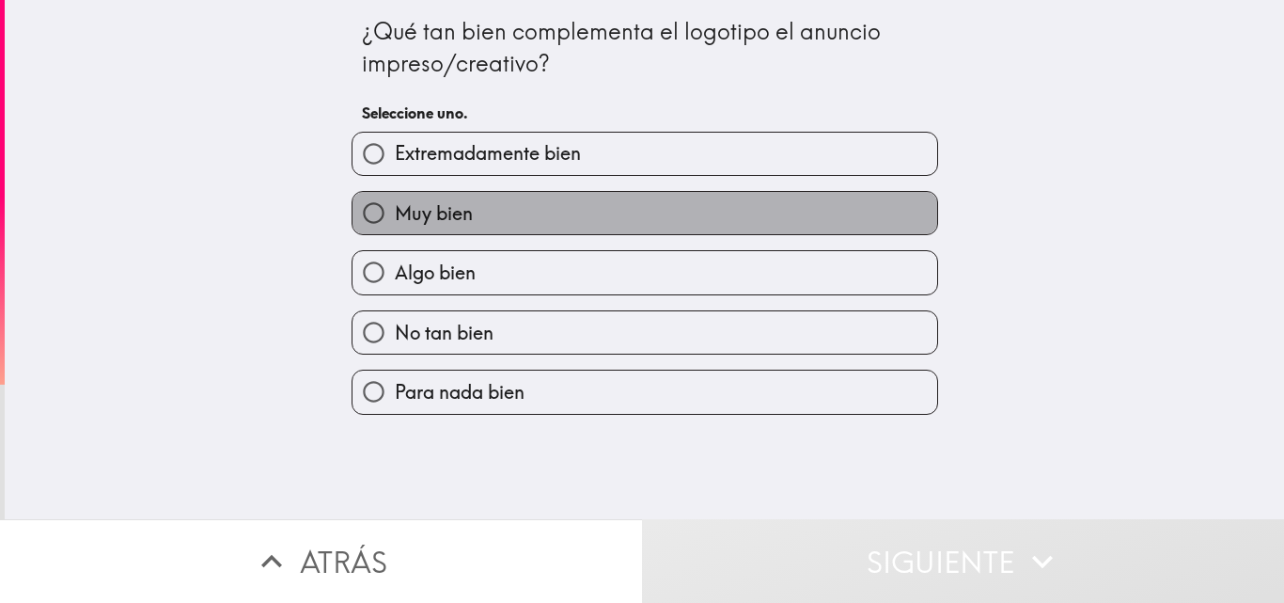
click at [479, 227] on label "Muy bien" at bounding box center [645, 213] width 585 height 42
click at [395, 227] on input "Muy bien" at bounding box center [374, 213] width 42 height 42
radio input "true"
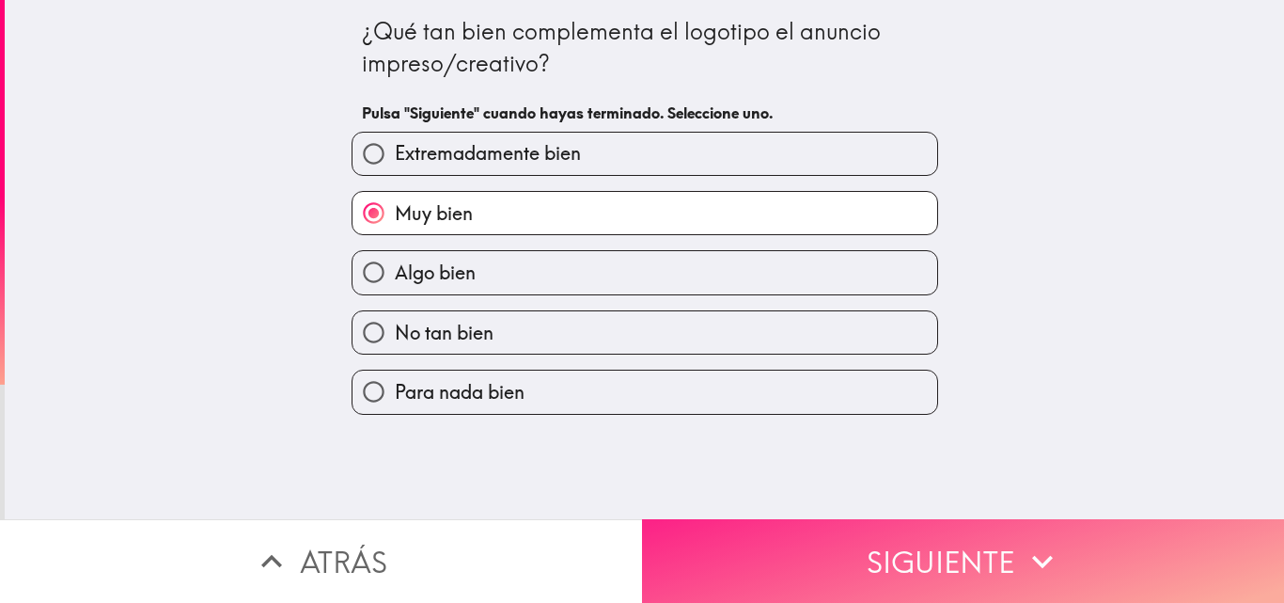
click at [837, 543] on button "Siguiente" at bounding box center [963, 561] width 642 height 84
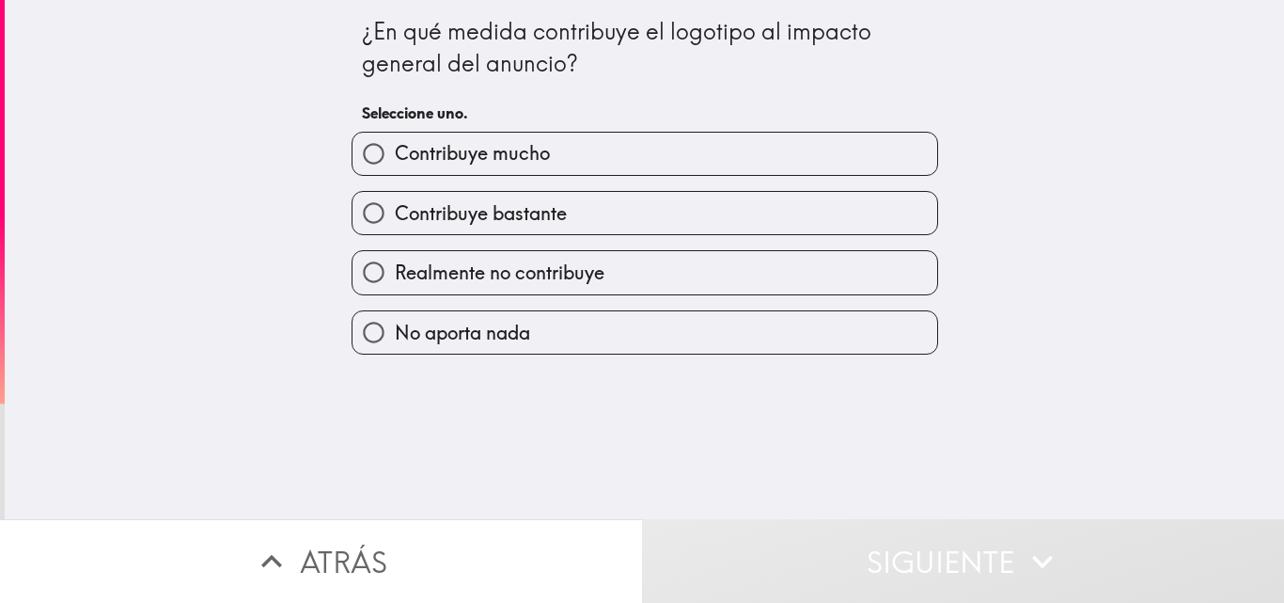
click at [493, 212] on span "Contribuye bastante" at bounding box center [481, 213] width 172 height 26
click at [395, 212] on input "Contribuye bastante" at bounding box center [374, 213] width 42 height 42
radio input "true"
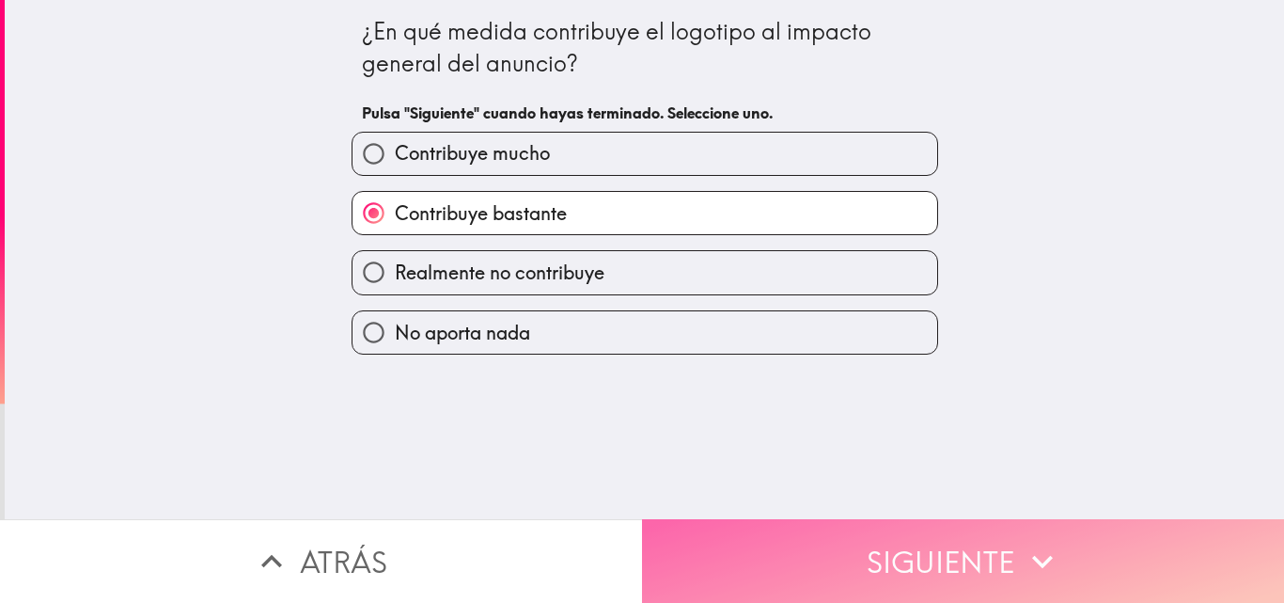
click at [843, 546] on button "Siguiente" at bounding box center [963, 561] width 642 height 84
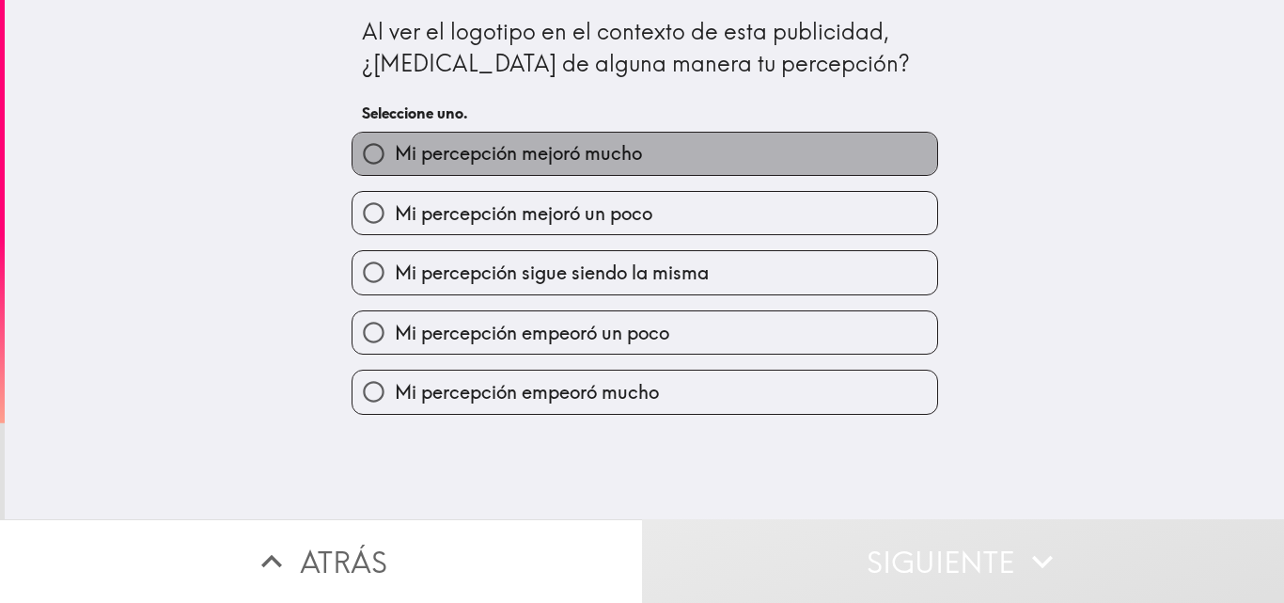
click at [498, 146] on span "Mi percepción mejoró mucho" at bounding box center [518, 153] width 247 height 26
click at [395, 146] on input "Mi percepción mejoró mucho" at bounding box center [374, 154] width 42 height 42
radio input "true"
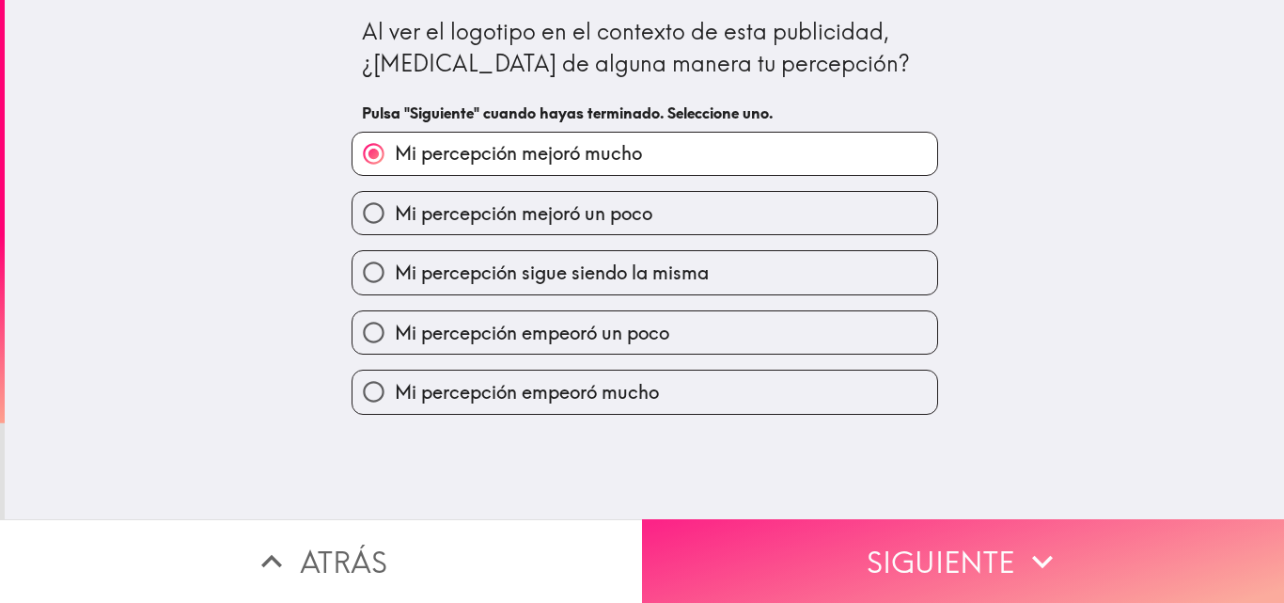
click at [809, 530] on button "Siguiente" at bounding box center [963, 561] width 642 height 84
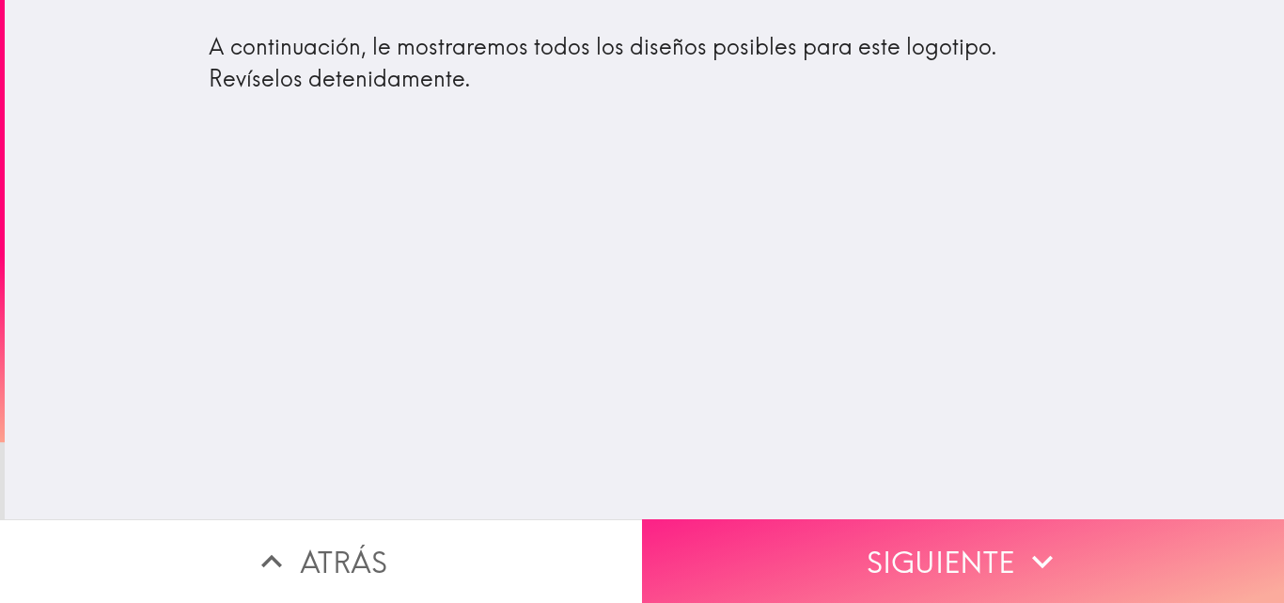
click at [799, 519] on button "Siguiente" at bounding box center [963, 561] width 642 height 84
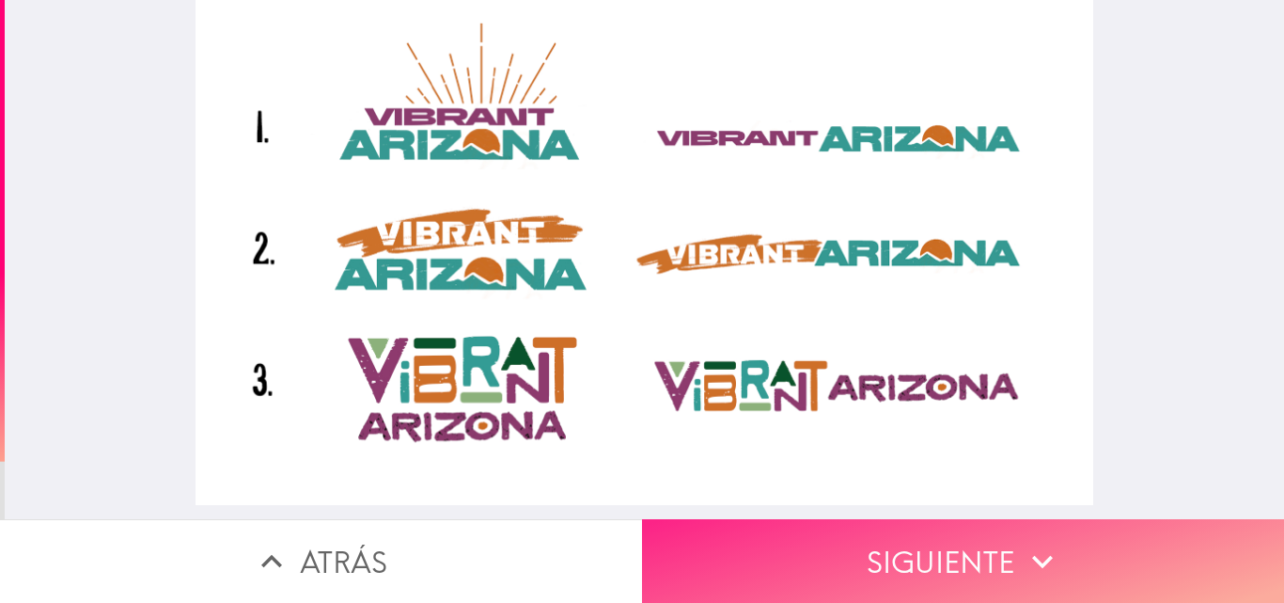
click at [858, 560] on button "Siguiente" at bounding box center [963, 561] width 642 height 84
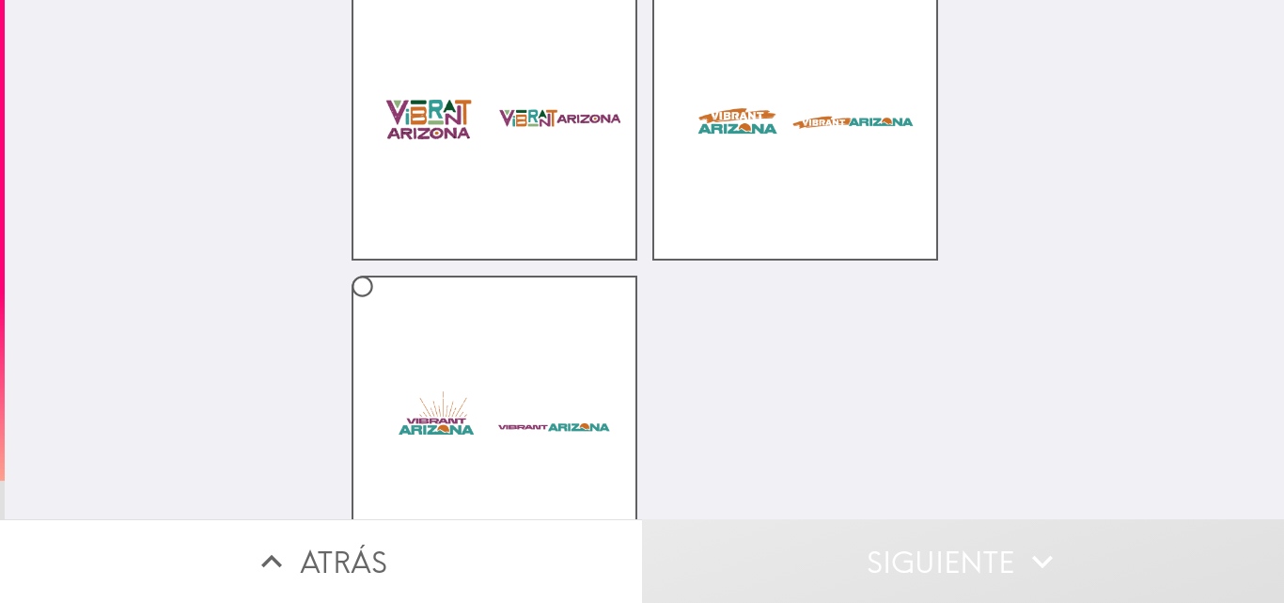
scroll to position [244, 0]
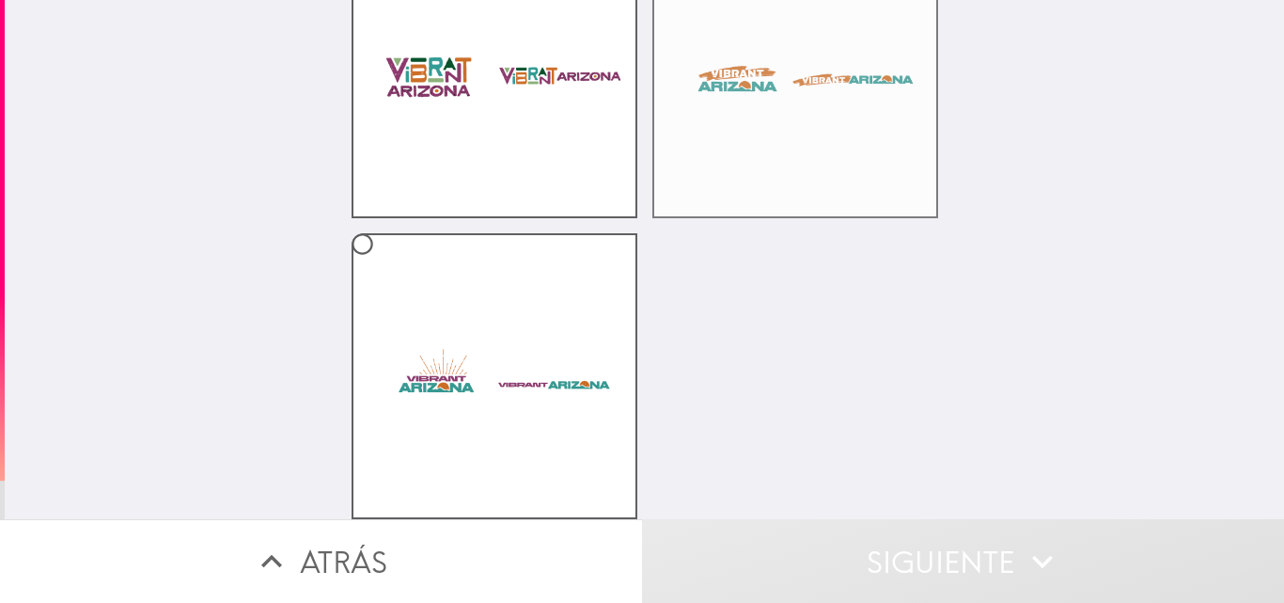
click at [742, 120] on label at bounding box center [795, 75] width 286 height 286
radio input "true"
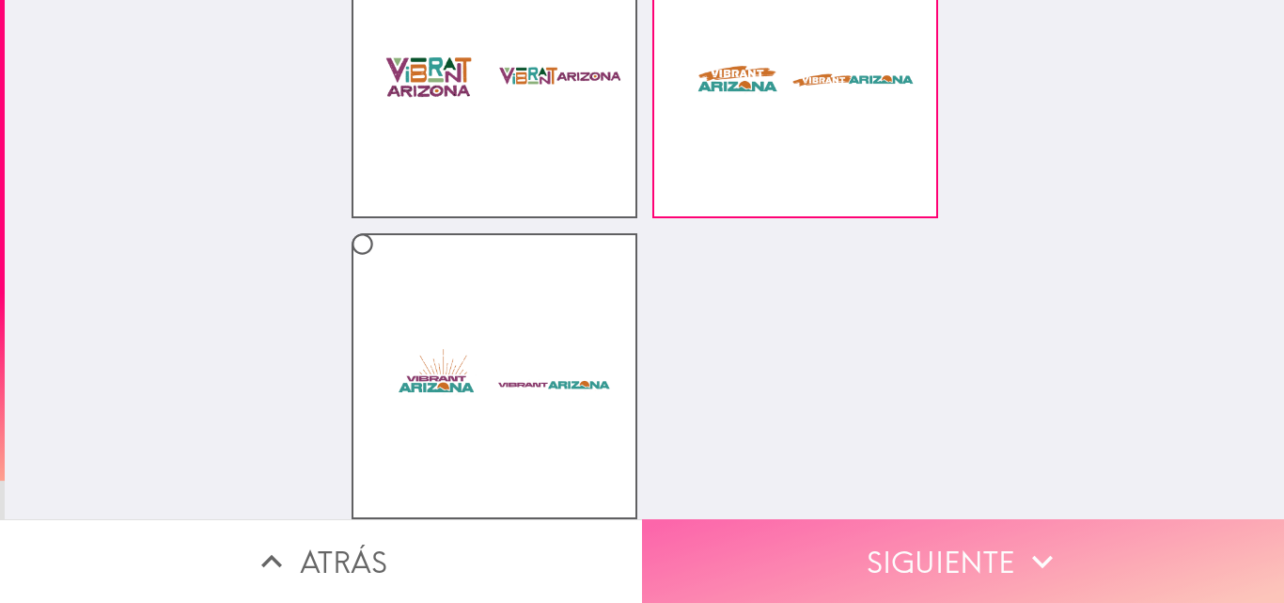
click at [880, 533] on button "Siguiente" at bounding box center [963, 561] width 642 height 84
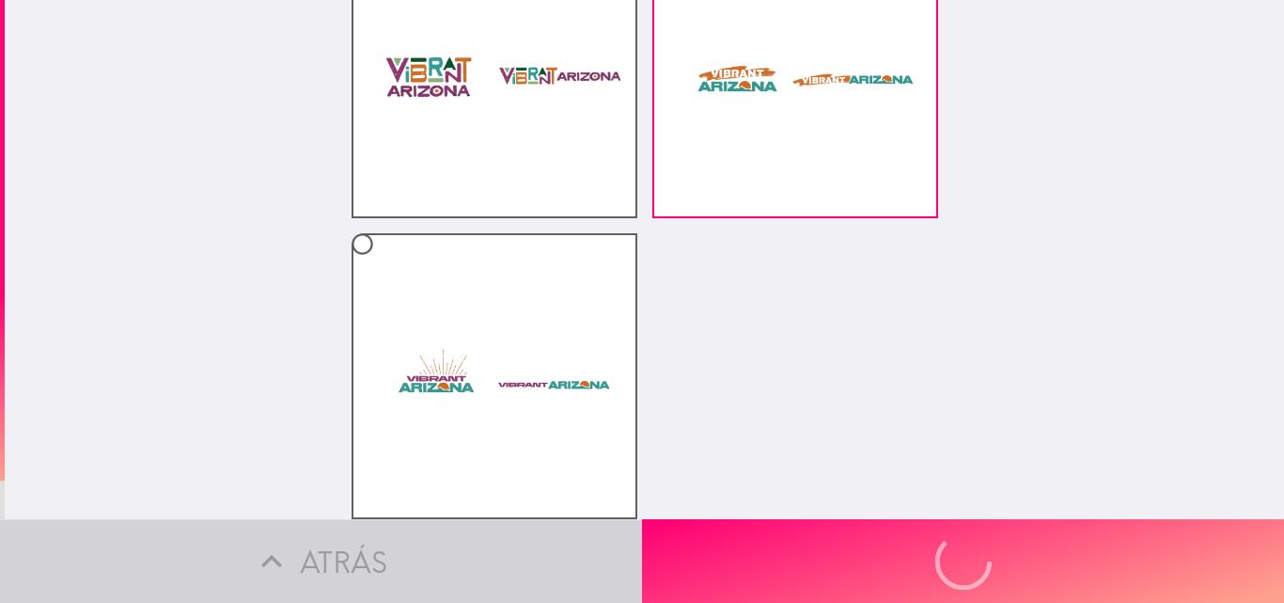
scroll to position [0, 0]
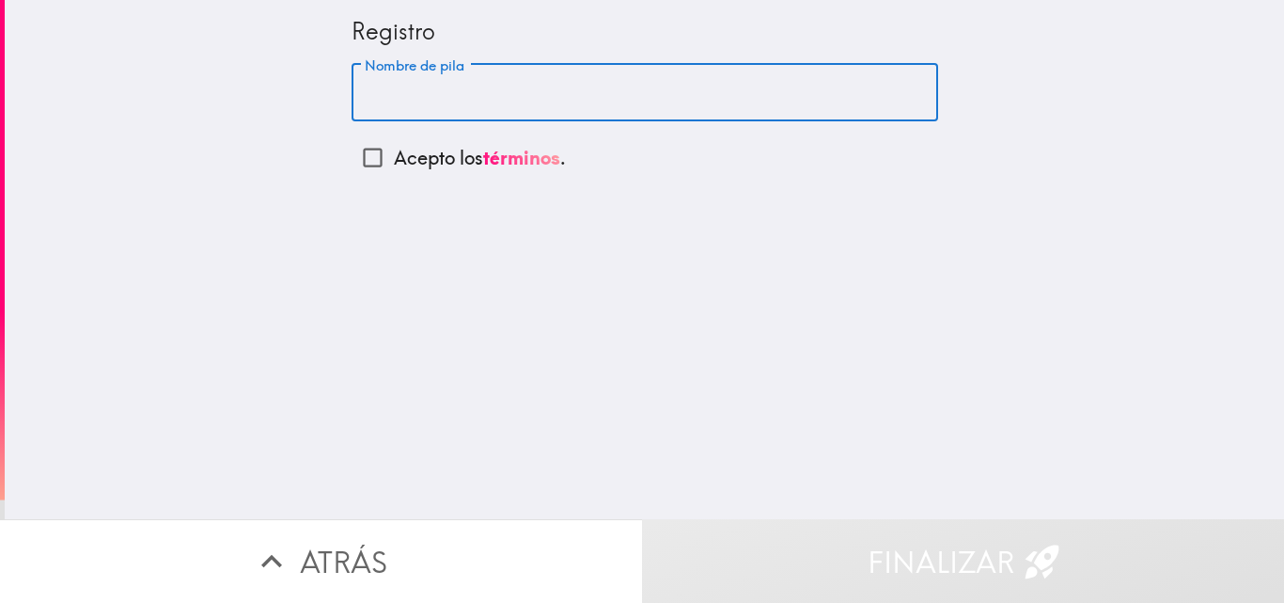
click at [499, 103] on input "Nombre de pila" at bounding box center [645, 93] width 587 height 58
type input "[PERSON_NAME]"
click at [362, 151] on input "Acepto los términos ." at bounding box center [373, 157] width 42 height 42
checkbox input "true"
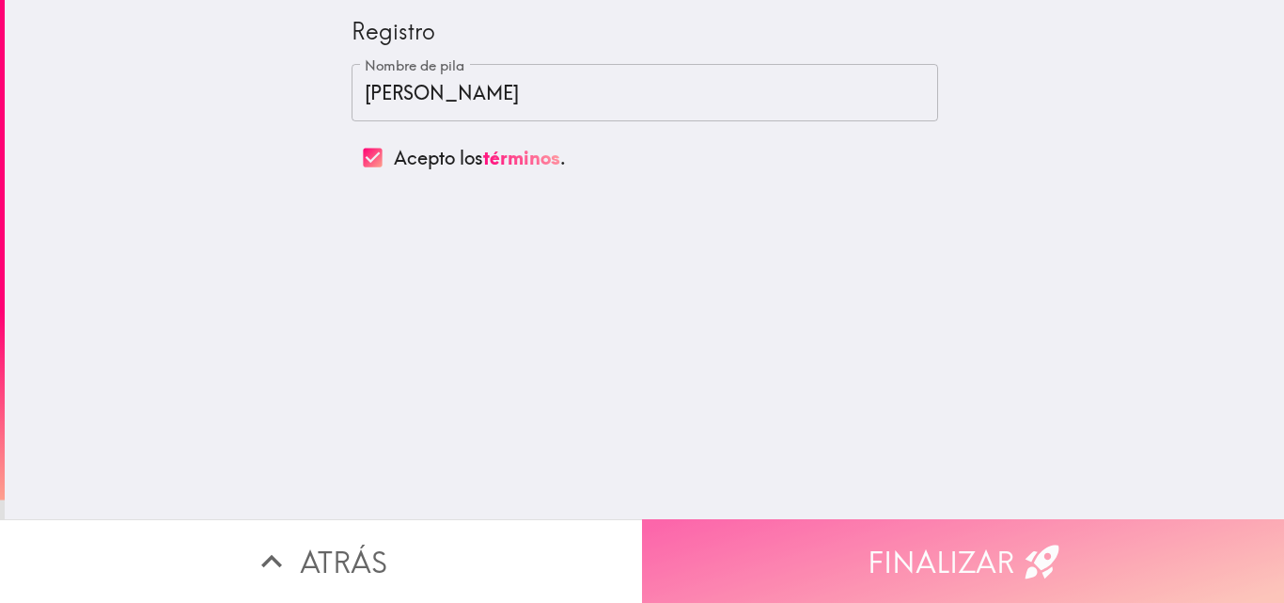
click at [953, 530] on button "Finalizar" at bounding box center [963, 561] width 642 height 84
